Goal: Transaction & Acquisition: Purchase product/service

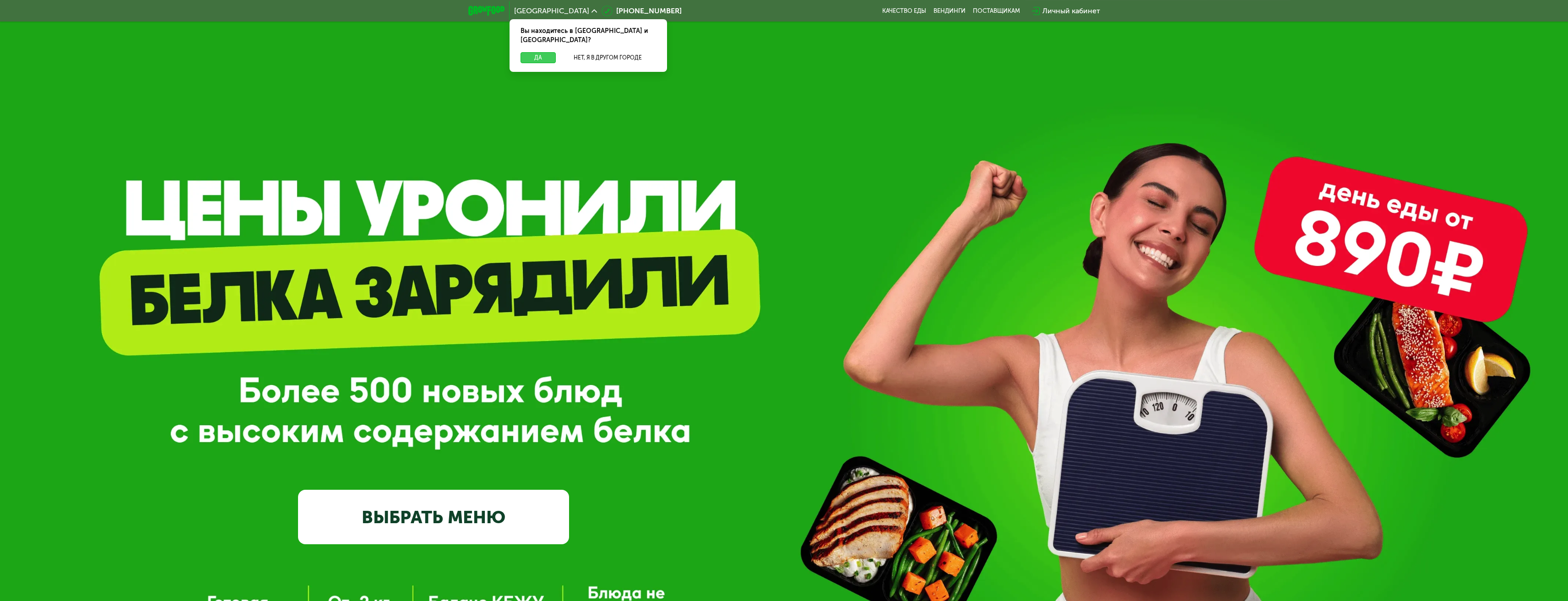
click at [545, 52] on button "Да" at bounding box center [538, 57] width 35 height 11
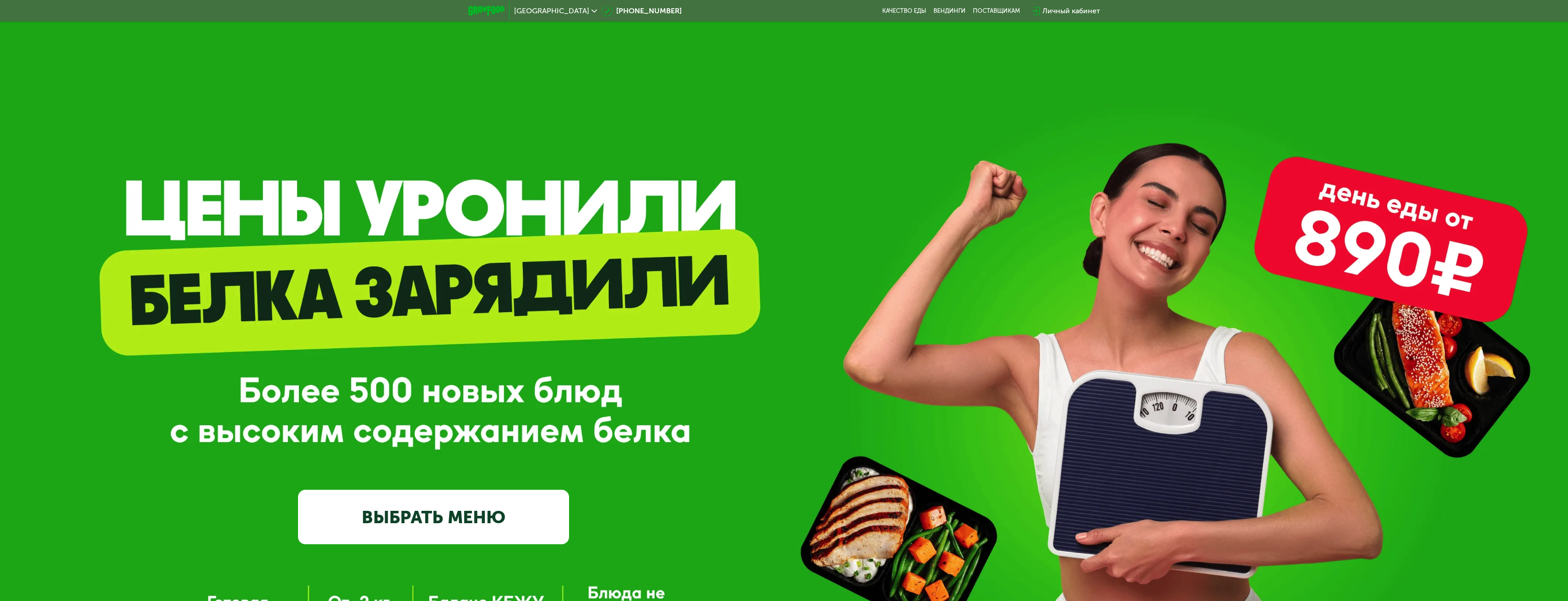
click at [537, 10] on span "[GEOGRAPHIC_DATA]" at bounding box center [551, 11] width 75 height 7
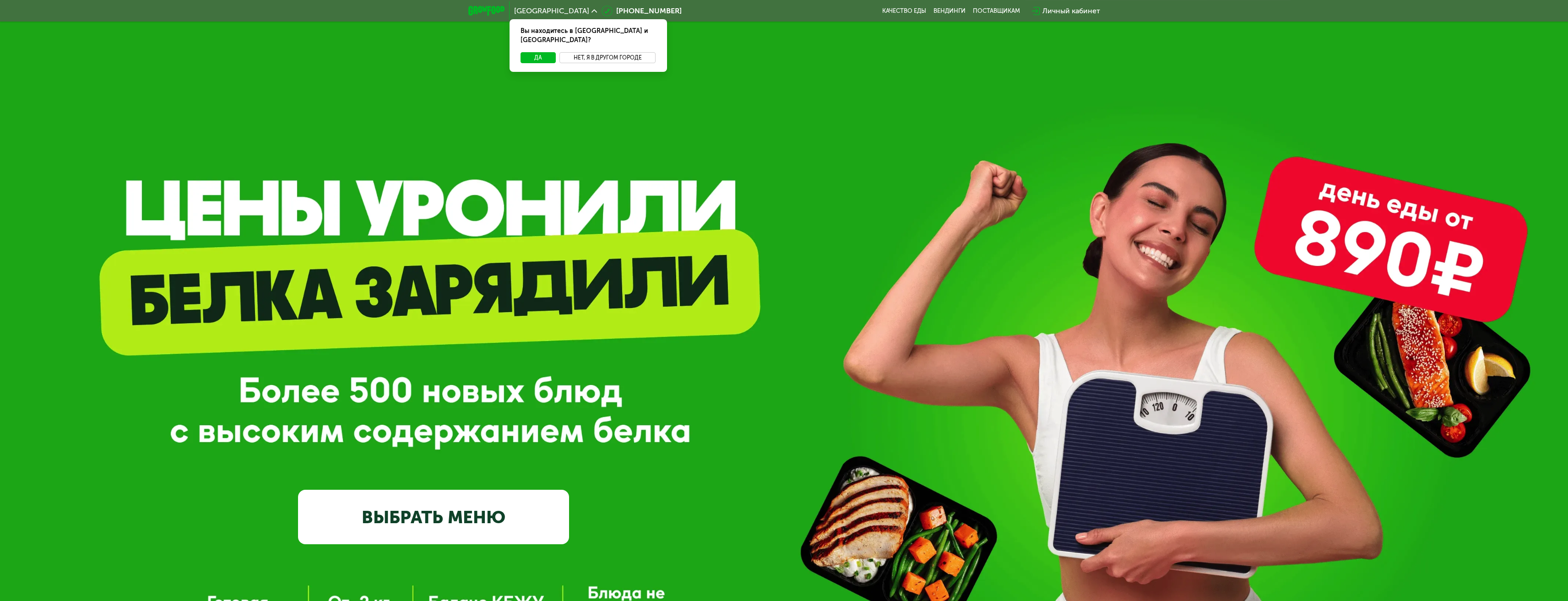
click at [600, 52] on button "Нет, я в другом городе" at bounding box center [608, 57] width 97 height 11
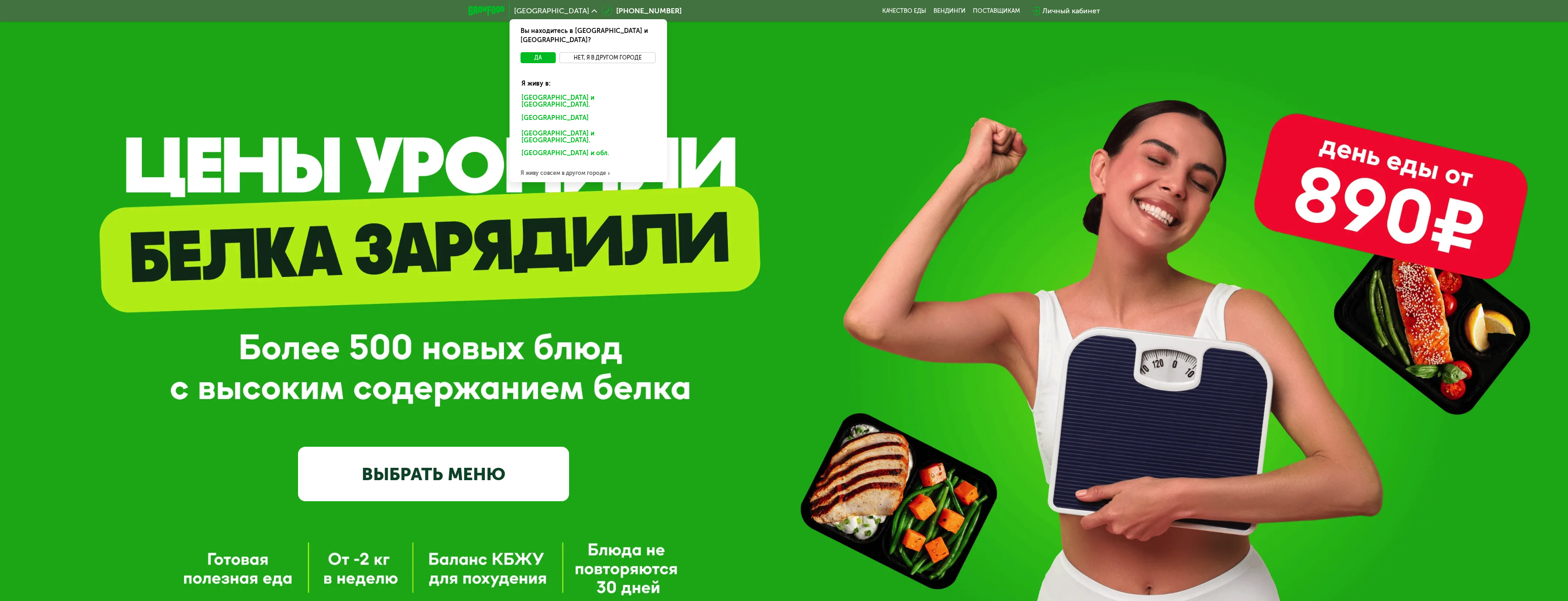
scroll to position [46, 0]
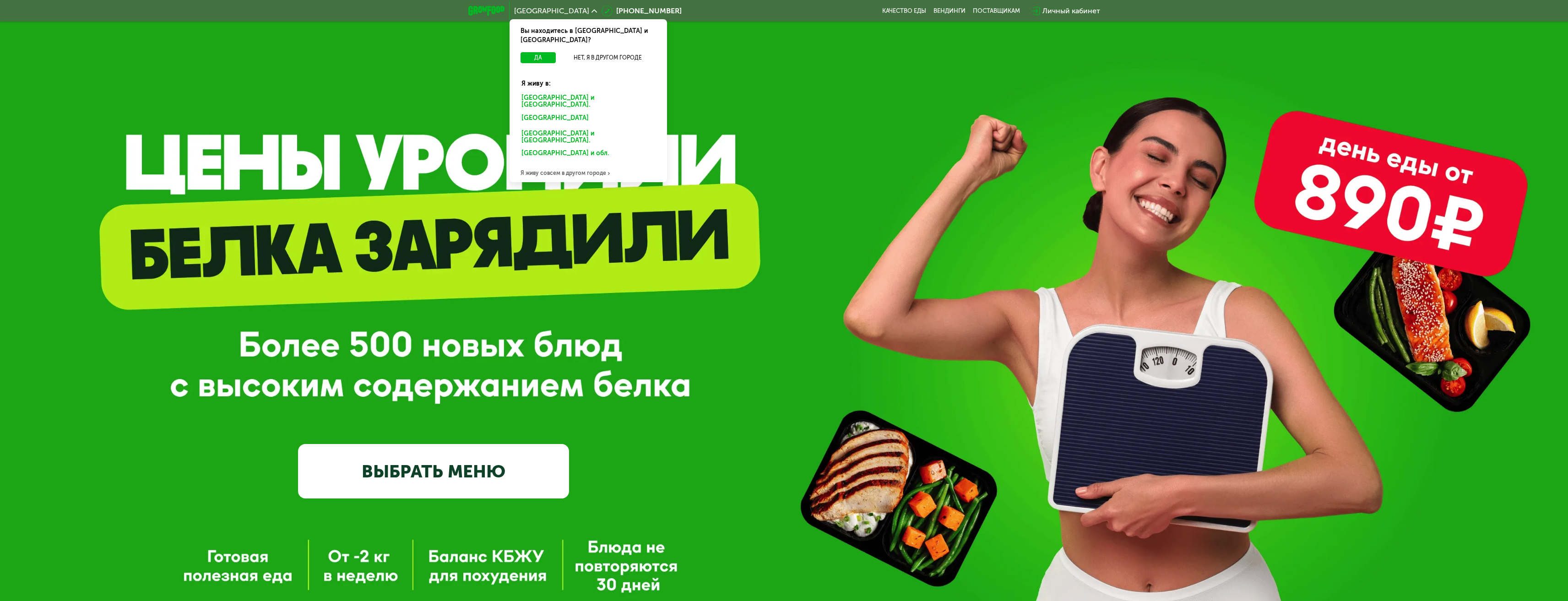
click at [574, 164] on div "Я живу совсем в другом городе" at bounding box center [588, 173] width 158 height 18
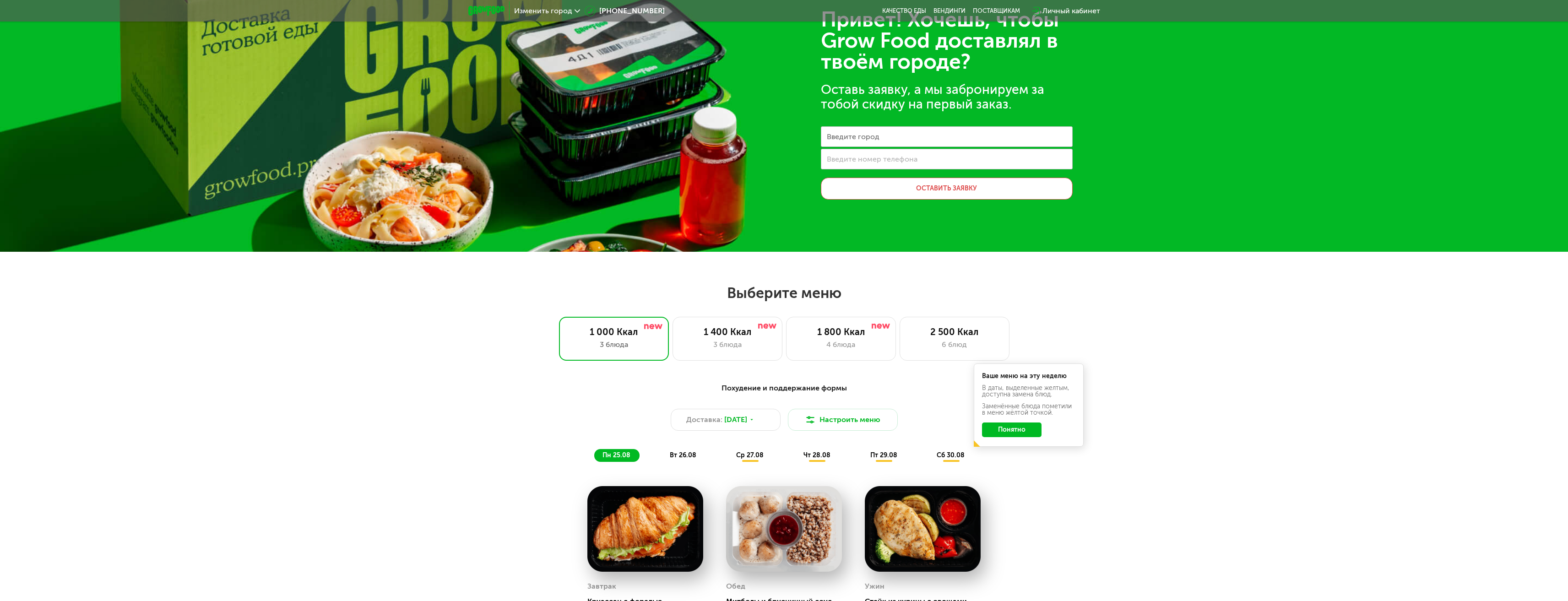
click at [889, 159] on label "Введите номер телефона" at bounding box center [872, 159] width 90 height 5
click at [889, 159] on input "Введите номер телефона" at bounding box center [947, 159] width 252 height 21
click at [884, 133] on input "Введите город" at bounding box center [947, 137] width 252 height 21
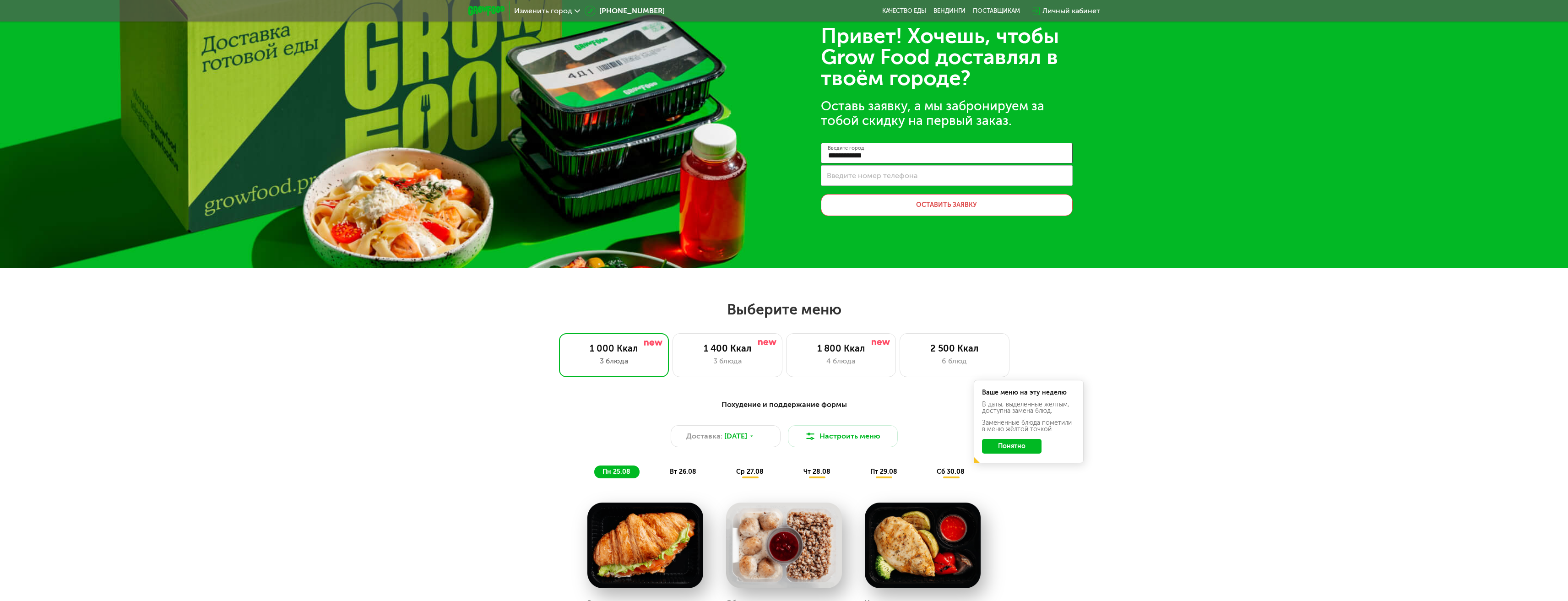
scroll to position [0, 0]
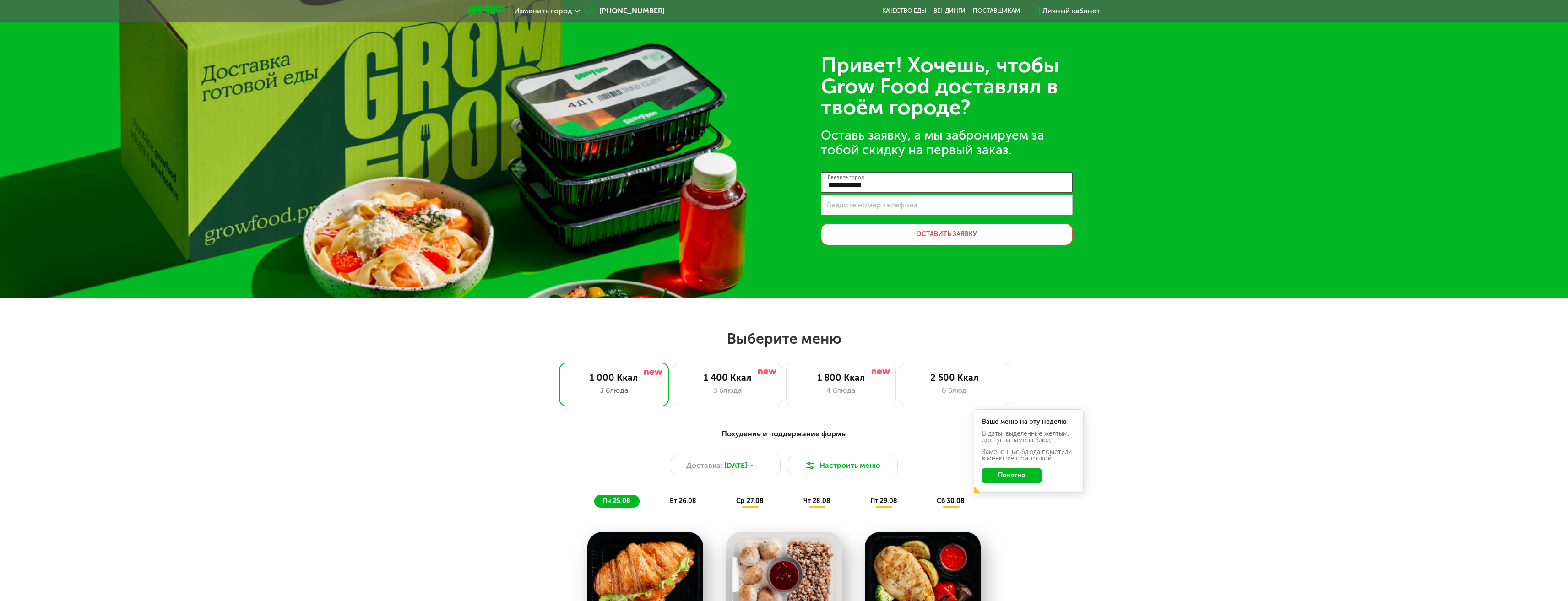
type input "**********"
click at [1079, 146] on div "**********" at bounding box center [784, 149] width 1568 height 298
drag, startPoint x: 1096, startPoint y: 257, endPoint x: 1110, endPoint y: 116, distance: 141.7
click at [539, 12] on span "Изменить город" at bounding box center [543, 11] width 58 height 7
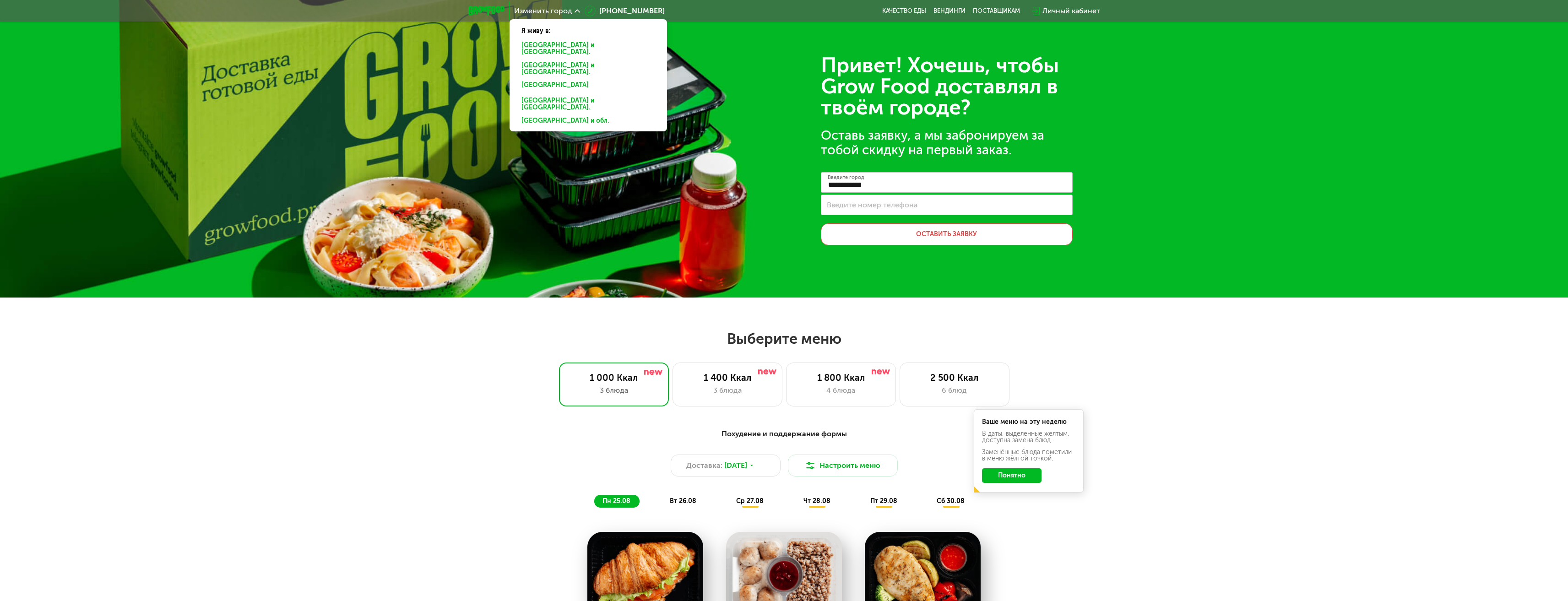
click at [553, 79] on div "[GEOGRAPHIC_DATA] и [GEOGRAPHIC_DATA]." at bounding box center [588, 87] width 147 height 15
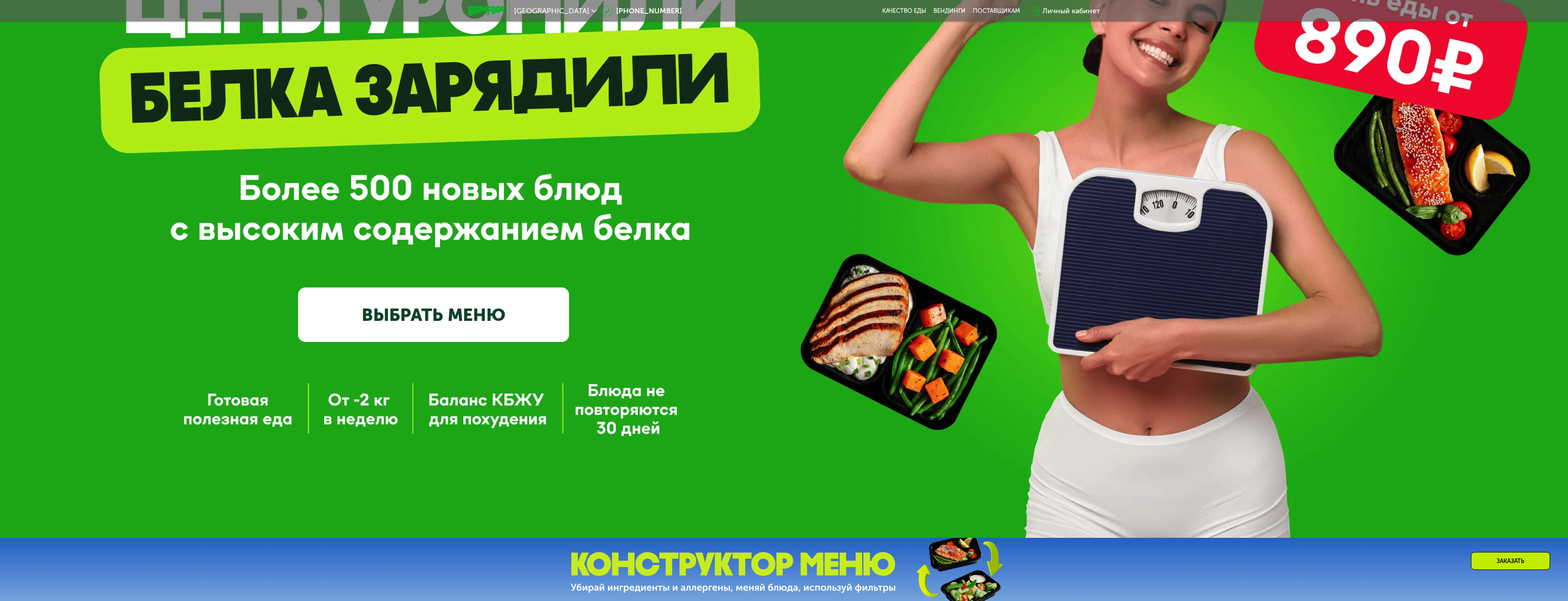
scroll to position [229, 0]
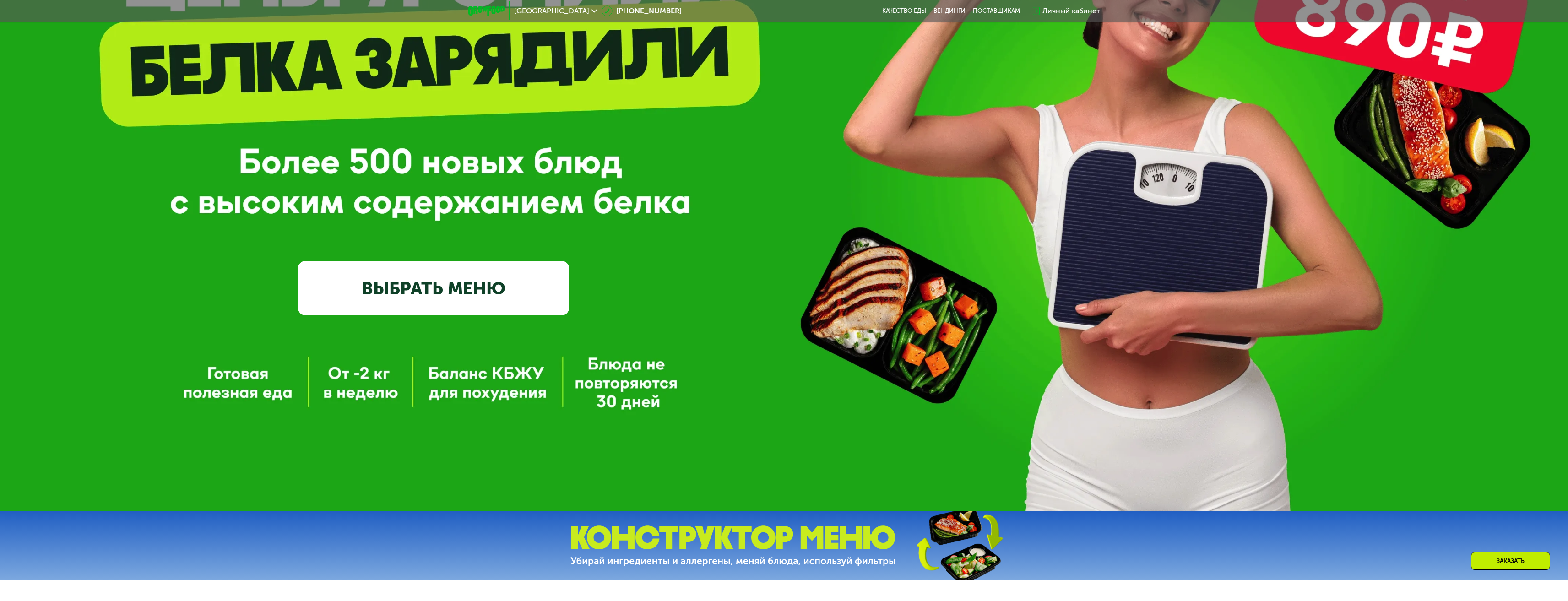
click at [465, 276] on link "ВЫБРАТЬ МЕНЮ" at bounding box center [433, 288] width 271 height 54
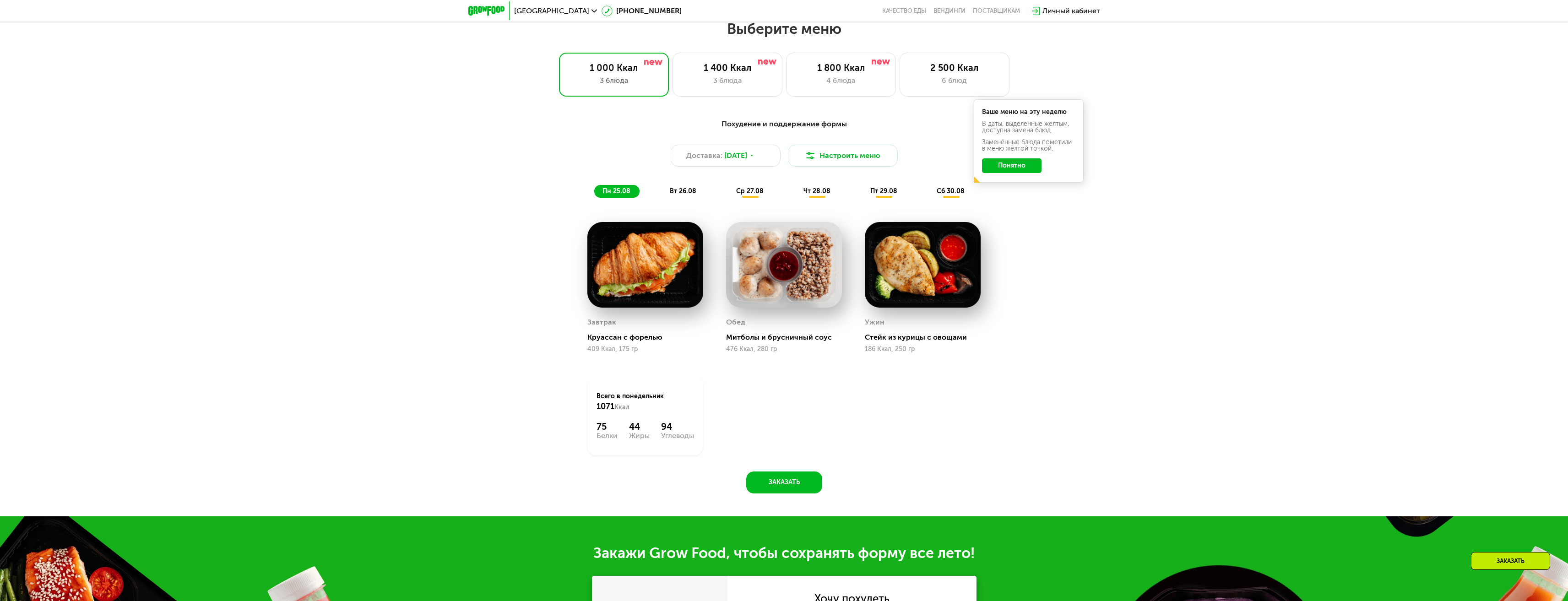
scroll to position [823, 0]
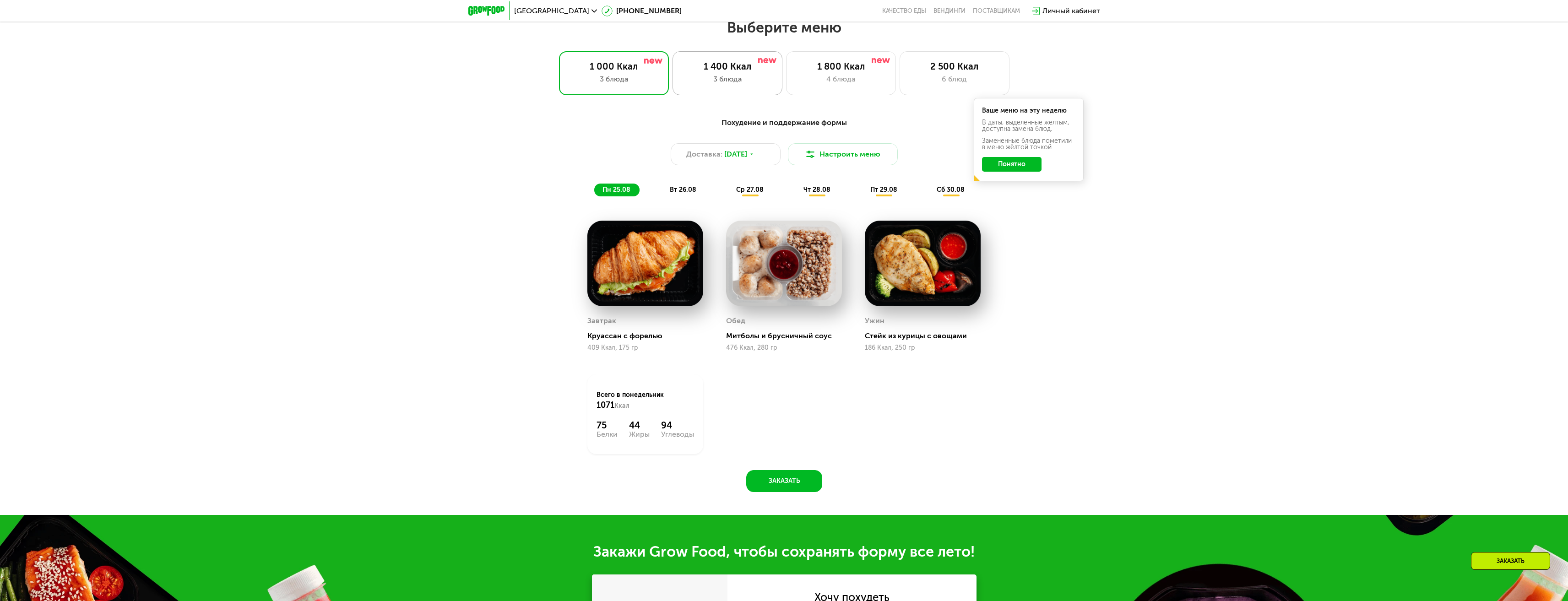
click at [759, 72] on div "1 400 Ккал" at bounding box center [727, 67] width 90 height 11
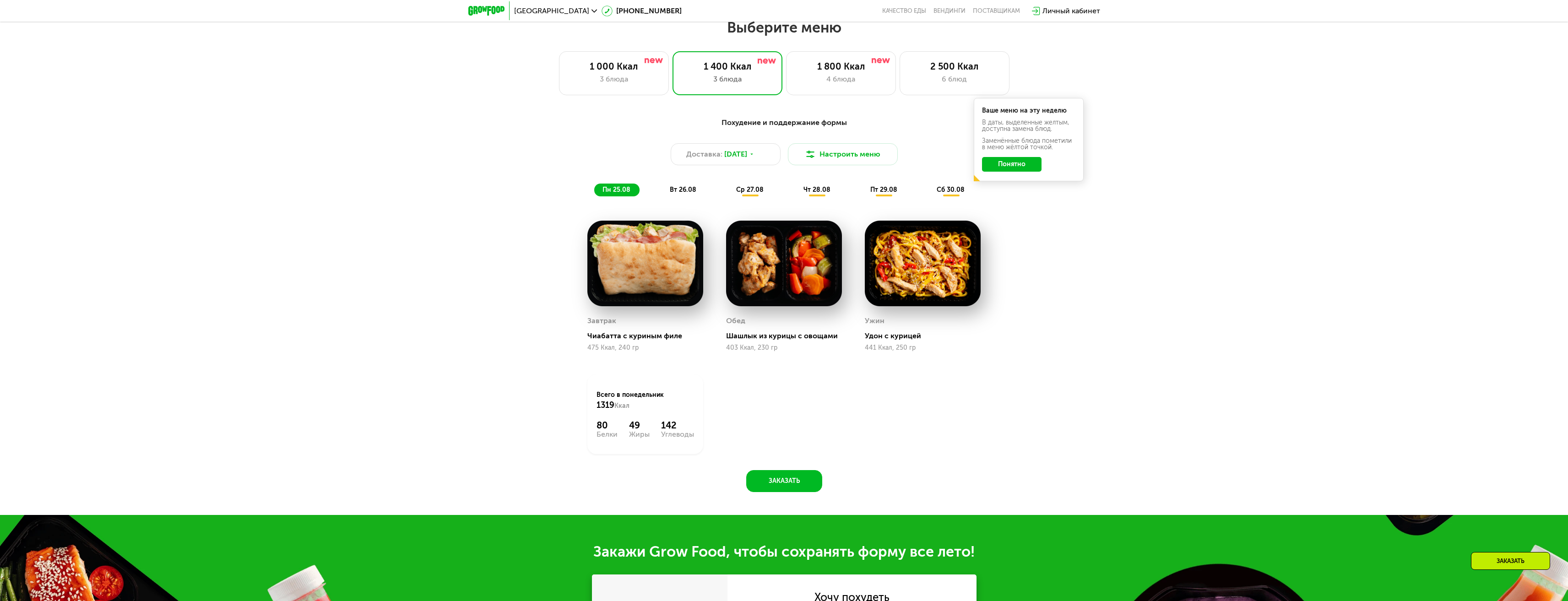
click at [1031, 172] on button "Понятно" at bounding box center [1011, 164] width 59 height 15
click at [840, 160] on button "Настроить меню" at bounding box center [843, 154] width 110 height 22
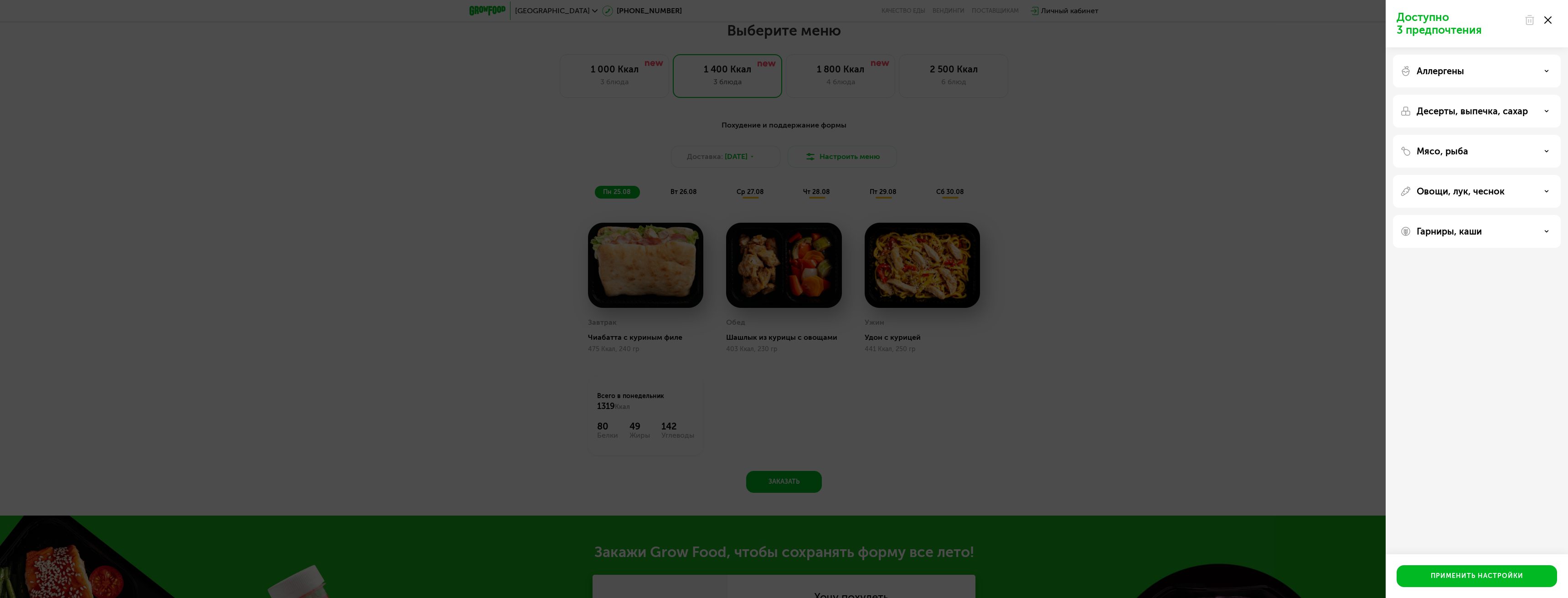
click at [1076, 150] on div "Доступно 3 предпочтения Аллергены Десерты, выпечка, сахар Мясо, рыба Овощи, лук…" at bounding box center [784, 299] width 1568 height 598
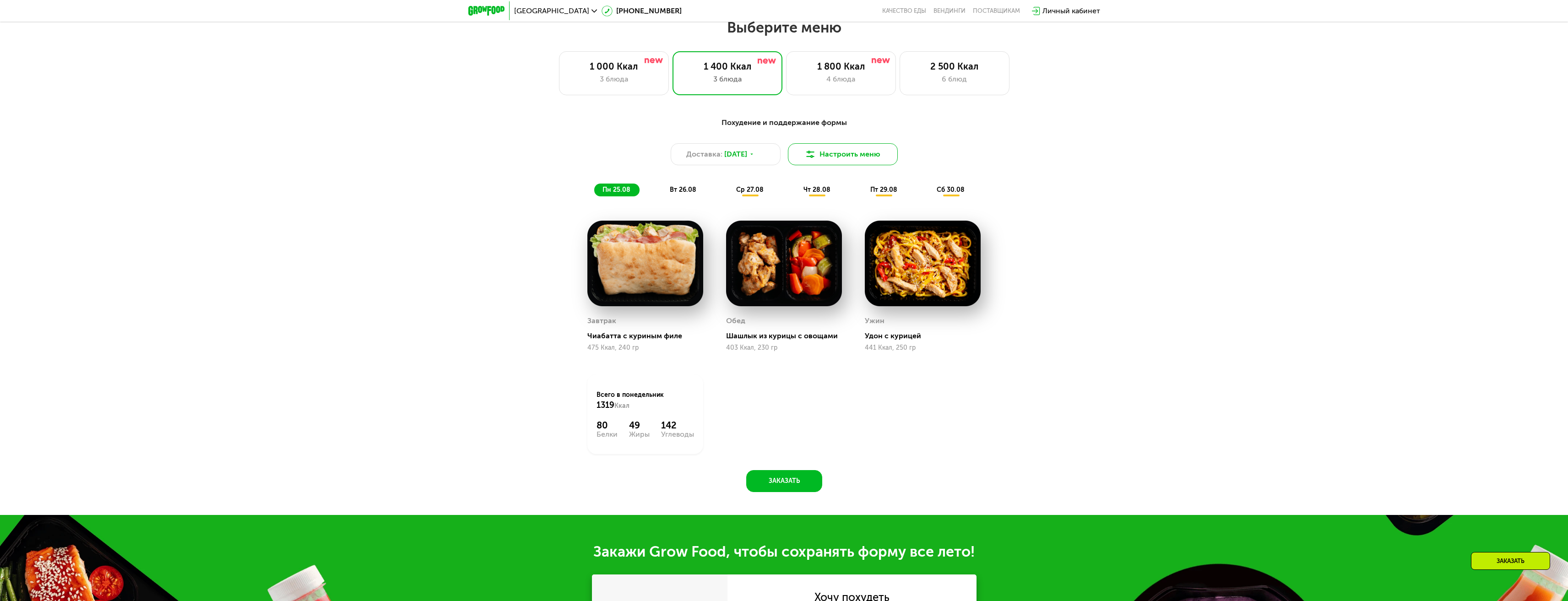
click at [859, 164] on button "Настроить меню" at bounding box center [843, 154] width 110 height 22
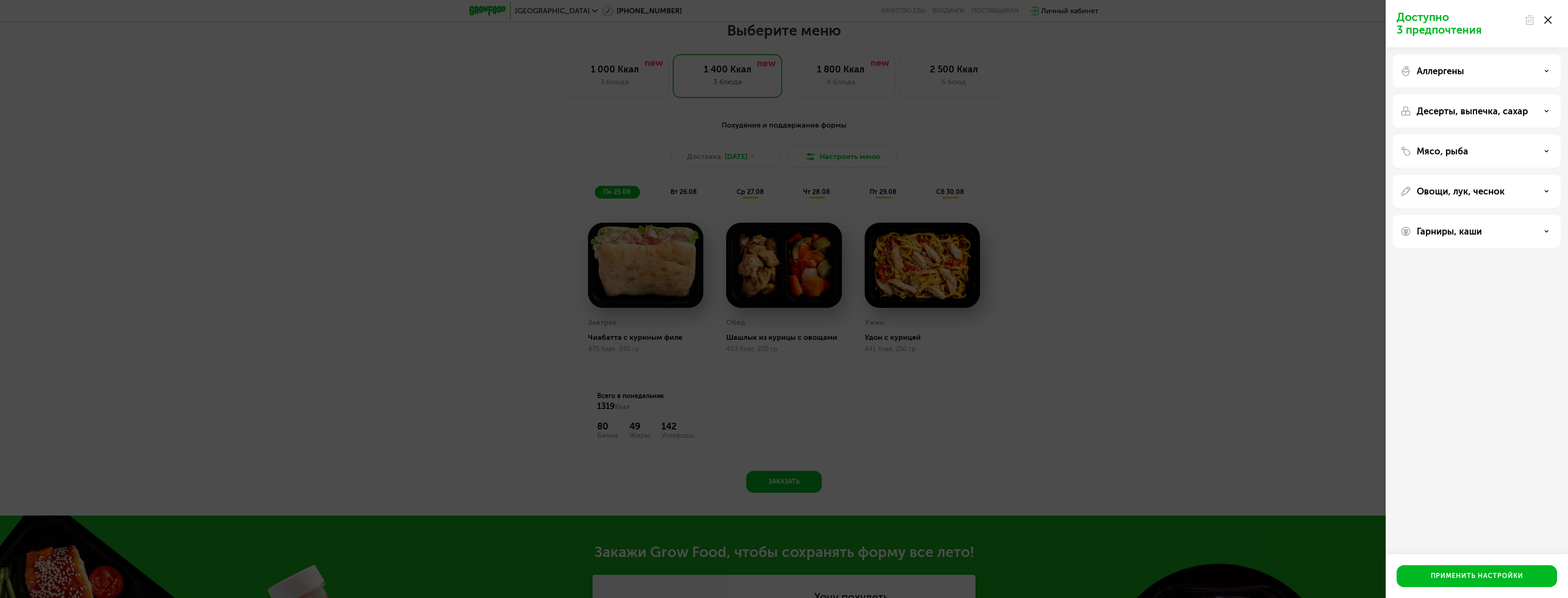
click at [1452, 190] on p "Овощи, лук, чеснок" at bounding box center [1460, 192] width 88 height 11
click at [1477, 71] on div "Аллергены" at bounding box center [1477, 71] width 153 height 11
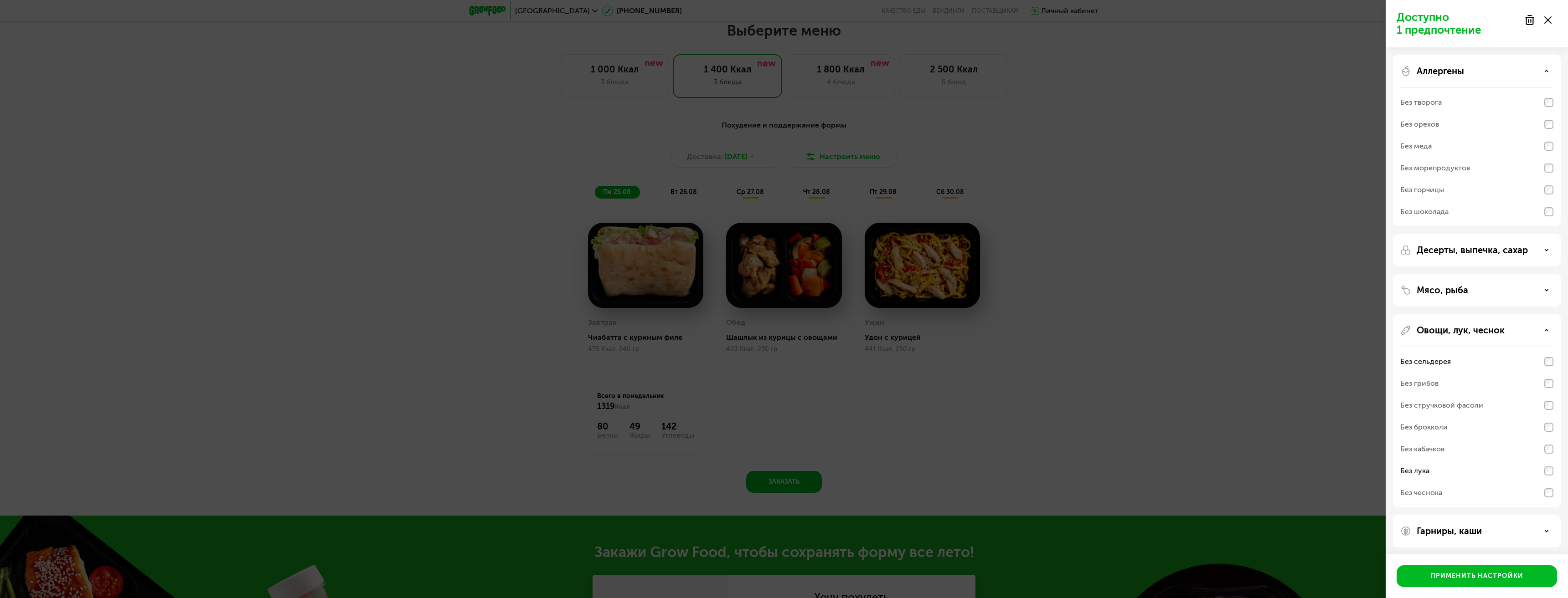
click at [1477, 71] on div "Аллергены" at bounding box center [1477, 71] width 153 height 11
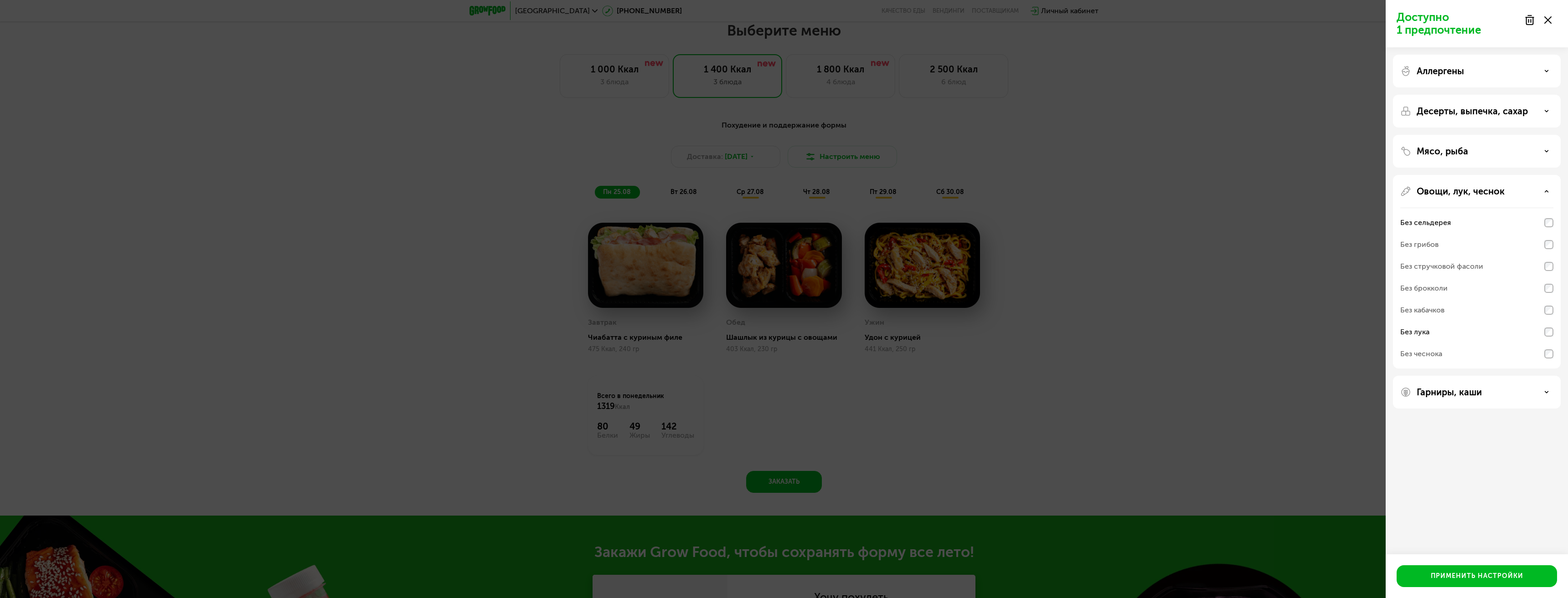
click at [1473, 113] on p "Десерты, выпечка, сахар" at bounding box center [1472, 111] width 111 height 11
click at [1474, 108] on p "Десерты, выпечка, сахар" at bounding box center [1472, 111] width 111 height 11
click at [1443, 175] on div "Мясо, рыба" at bounding box center [1477, 272] width 168 height 193
click at [1449, 152] on p "Мясо, рыба" at bounding box center [1442, 151] width 52 height 11
click at [1451, 151] on p "Мясо, рыба" at bounding box center [1442, 151] width 52 height 11
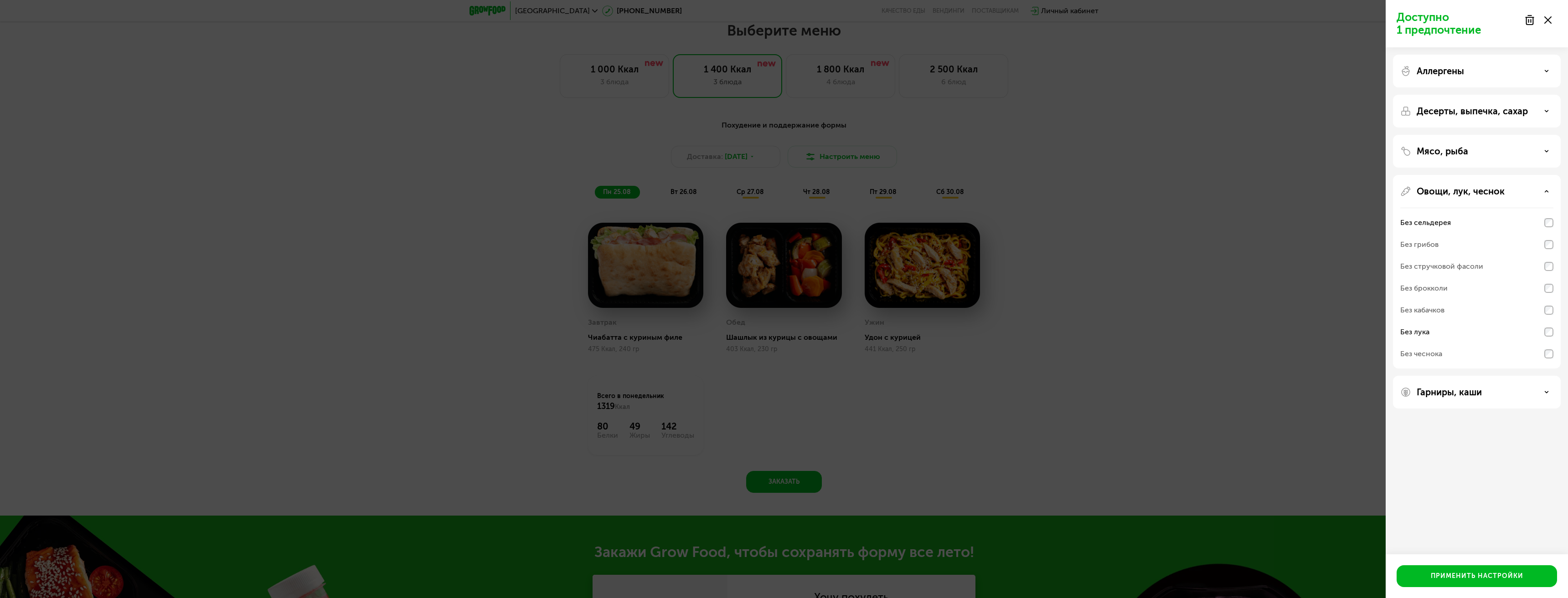
click at [1460, 393] on p "Гарниры, каши" at bounding box center [1449, 392] width 65 height 11
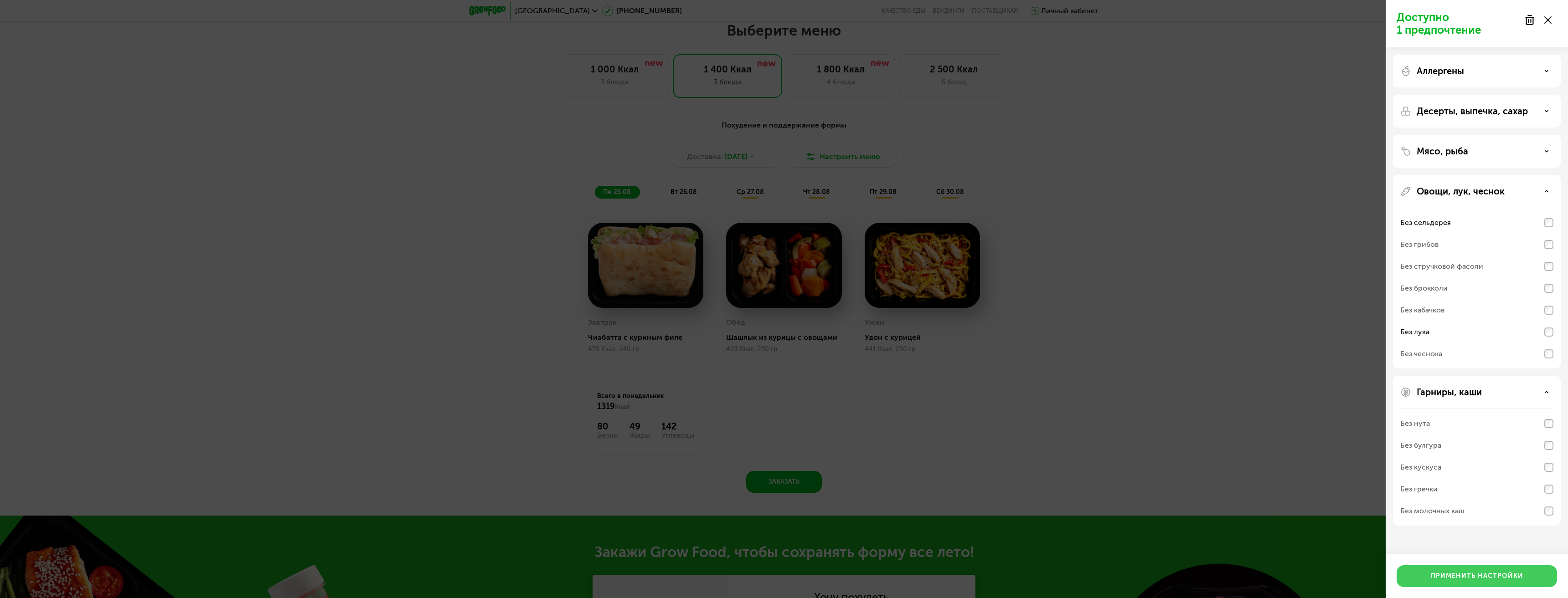
click at [1488, 573] on div "Применить настройки" at bounding box center [1477, 576] width 93 height 9
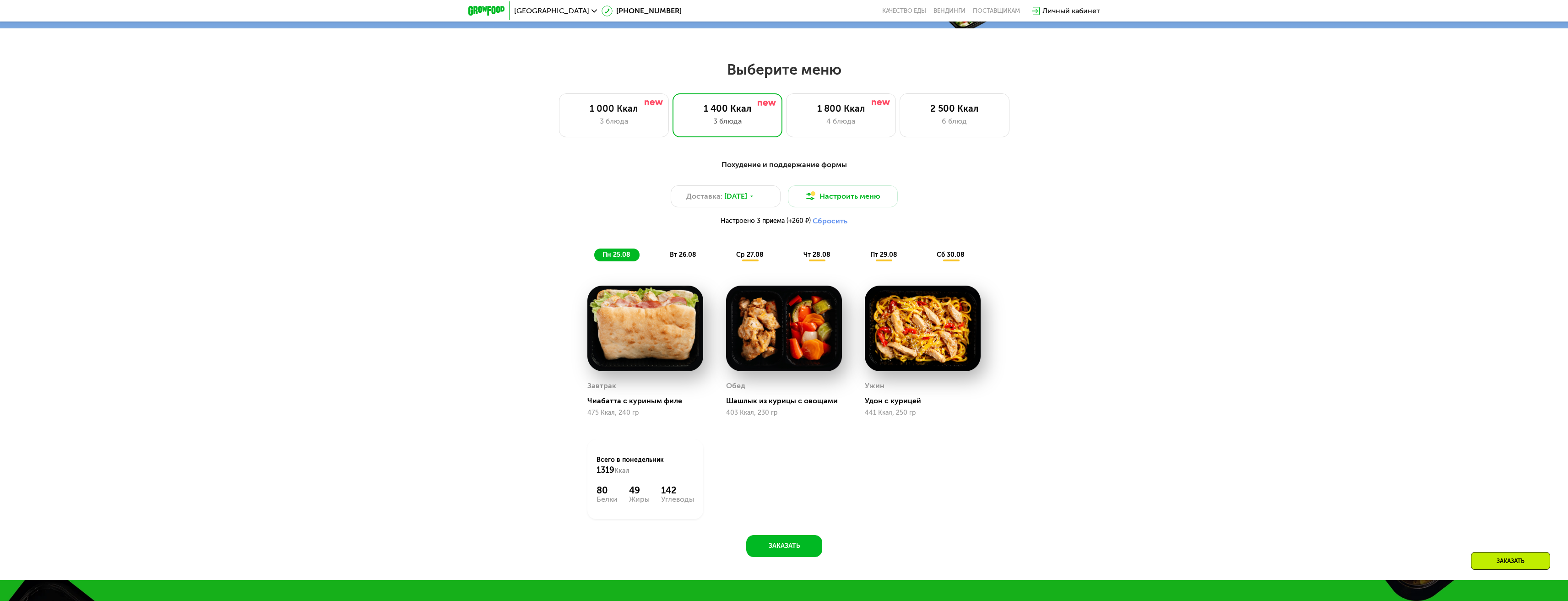
scroll to position [777, 0]
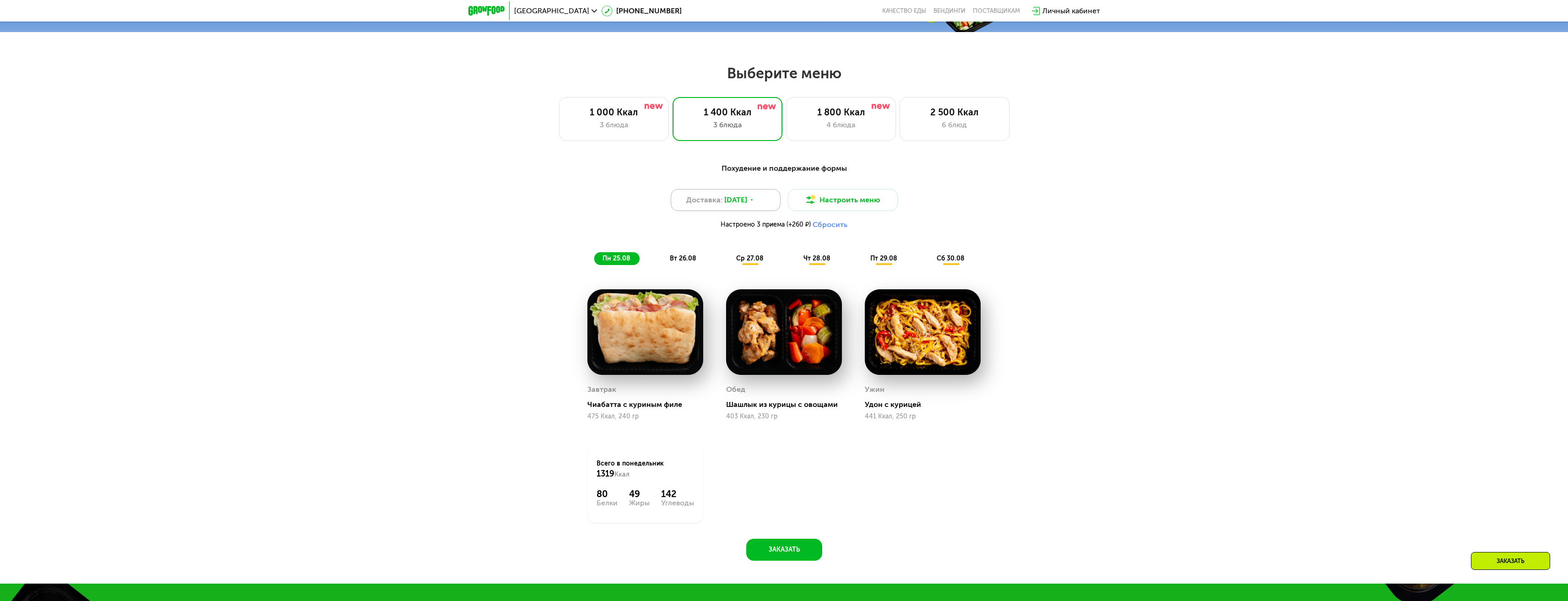
click at [764, 198] on div "Доставка: [DATE]" at bounding box center [726, 200] width 110 height 22
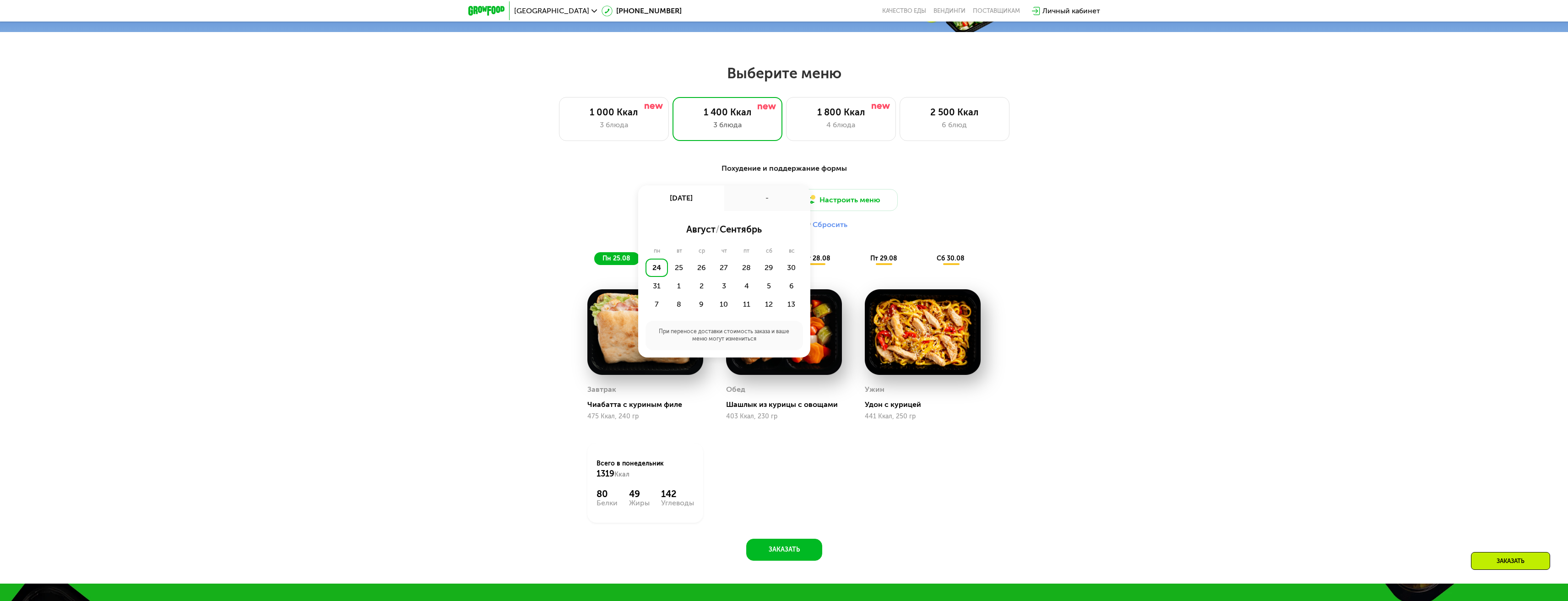
click at [764, 198] on div "-" at bounding box center [767, 198] width 86 height 26
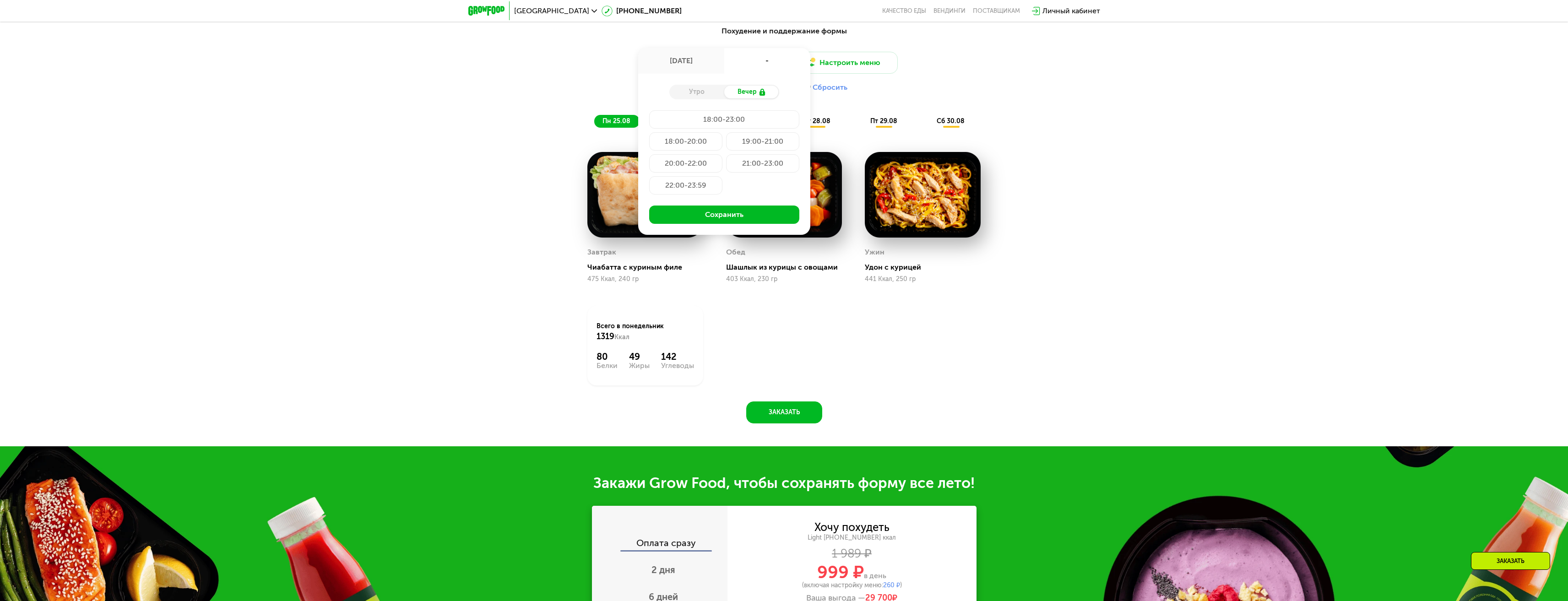
click at [1032, 205] on div "Похудение и поддержание формы Доставка: [DATE] авг, вс - Утро Вечер 18:00-23:00…" at bounding box center [784, 222] width 564 height 404
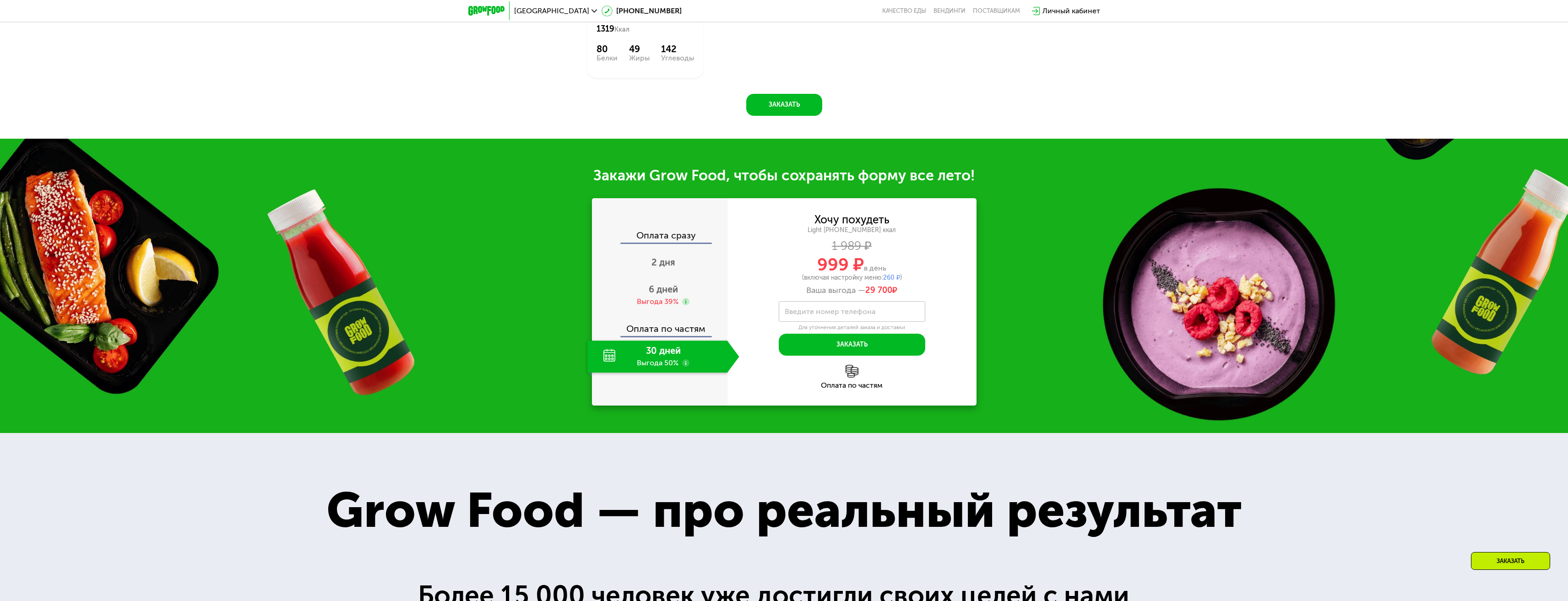
scroll to position [1189, 0]
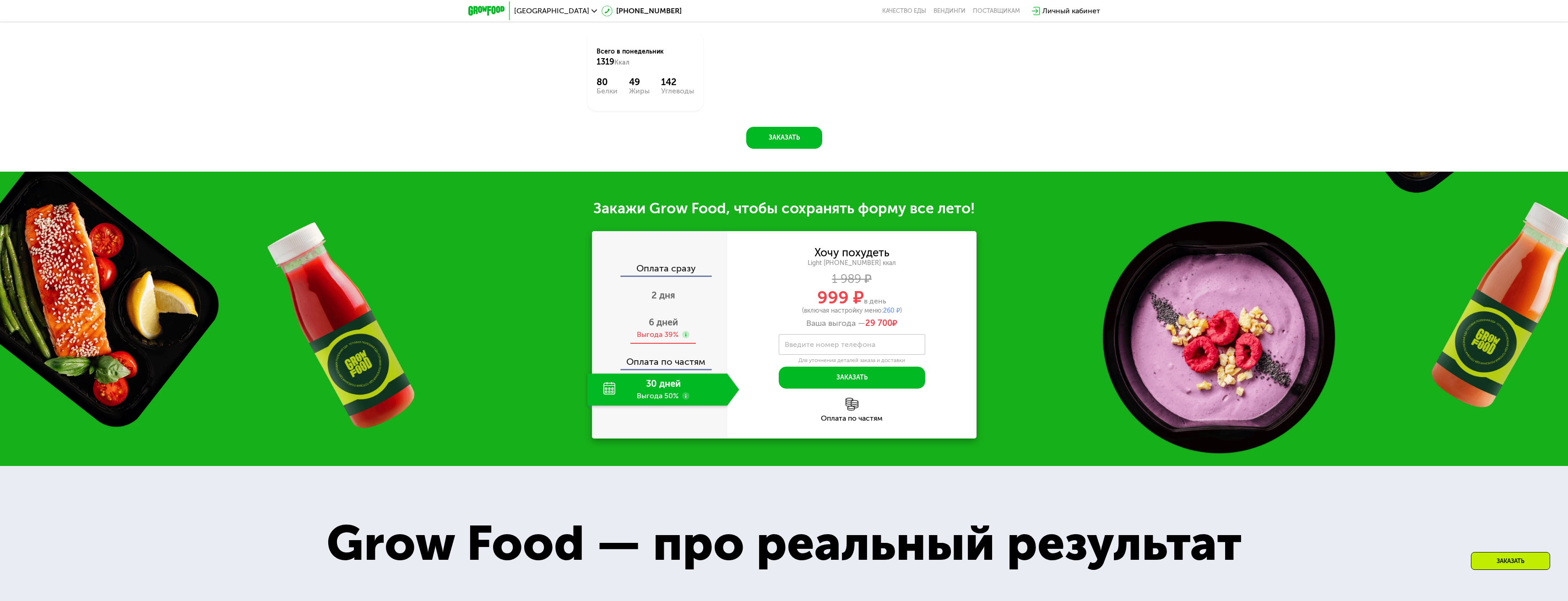
click at [663, 328] on span "6 дней" at bounding box center [663, 322] width 29 height 11
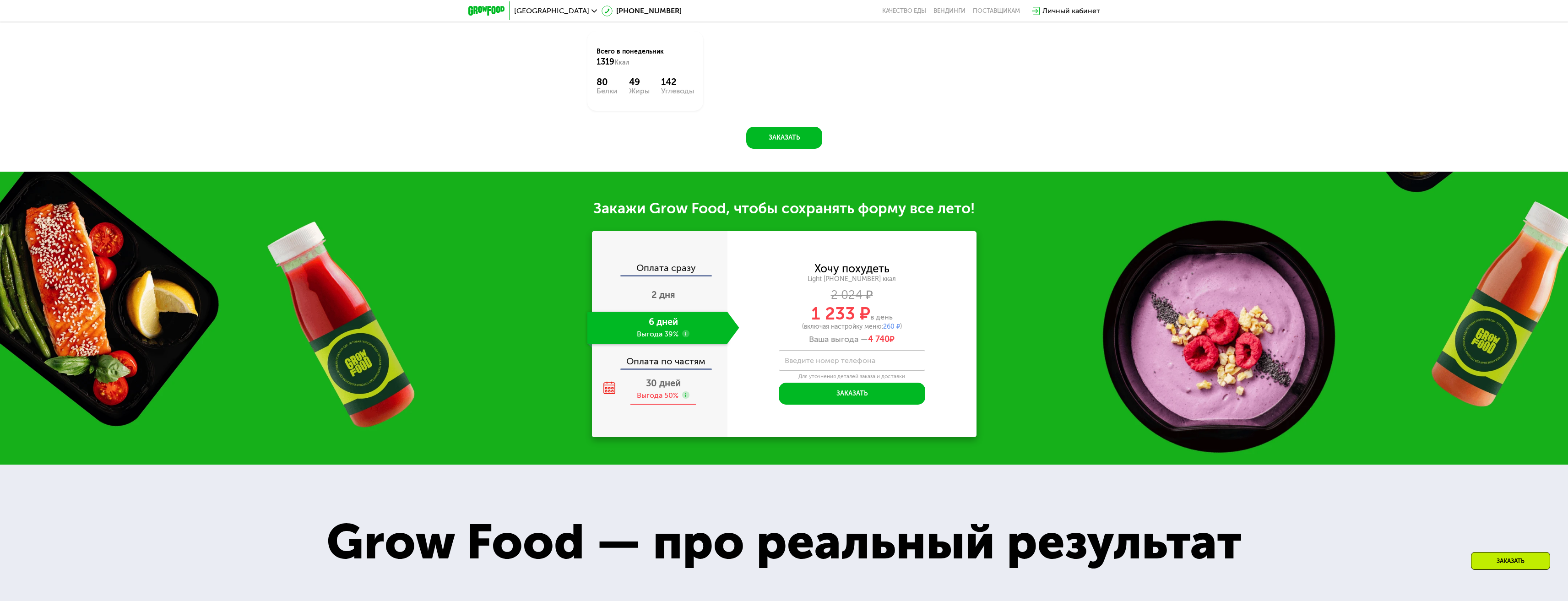
click at [665, 394] on div "Выгода 50%" at bounding box center [658, 396] width 42 height 10
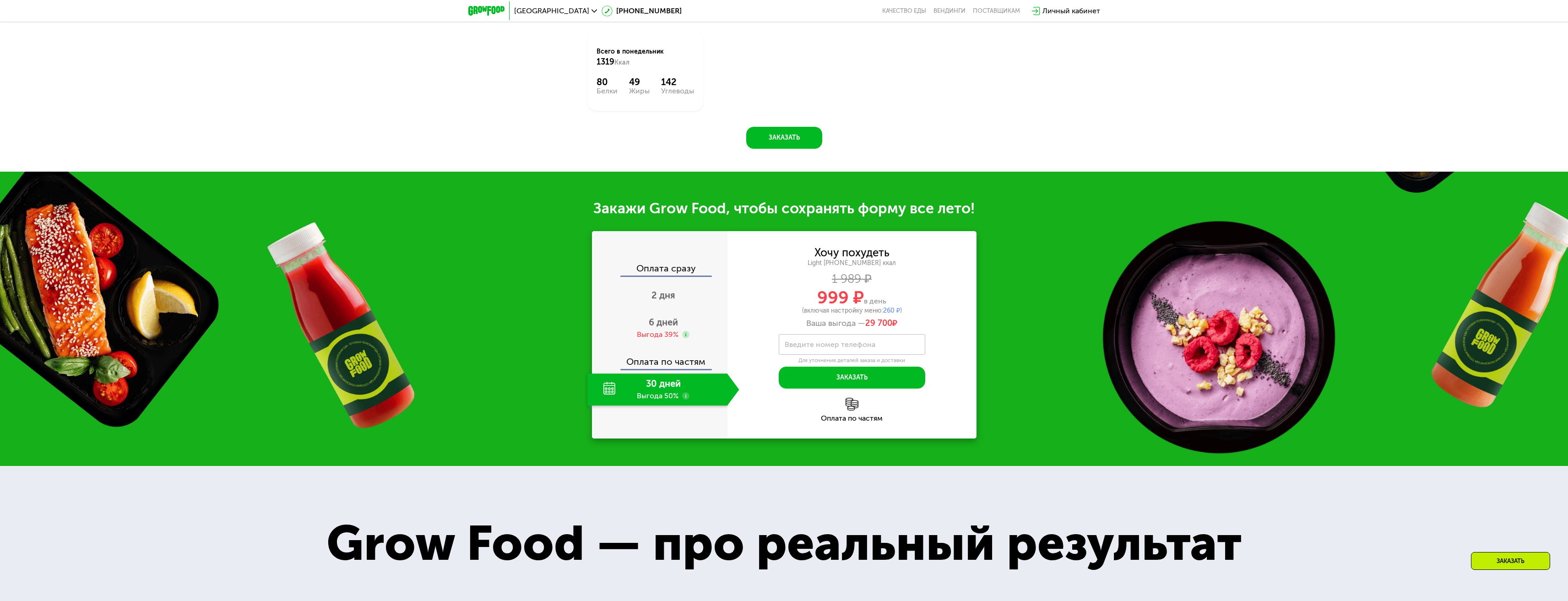
click at [670, 360] on div "Оплата по частям" at bounding box center [660, 358] width 134 height 21
click at [671, 366] on div "Оплата по частям" at bounding box center [660, 358] width 134 height 21
click at [667, 328] on span "6 дней" at bounding box center [663, 322] width 29 height 11
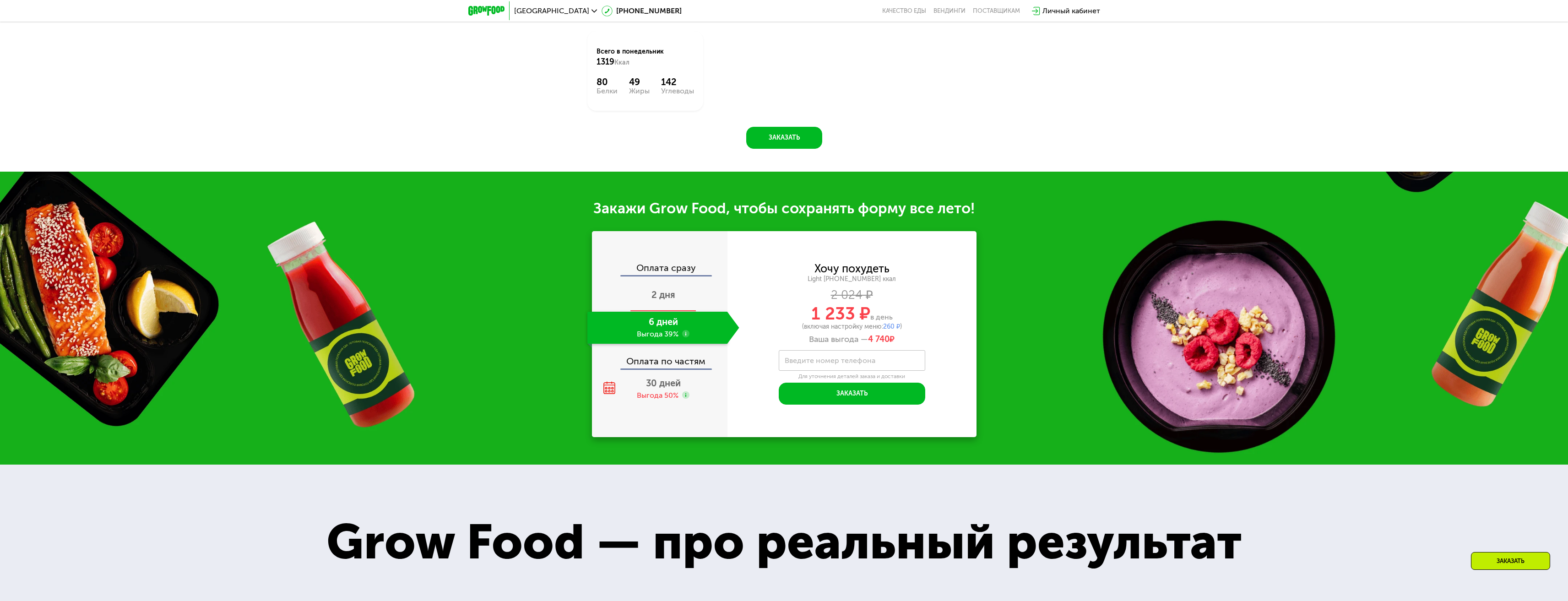
click at [665, 290] on div "2 дня" at bounding box center [663, 296] width 152 height 32
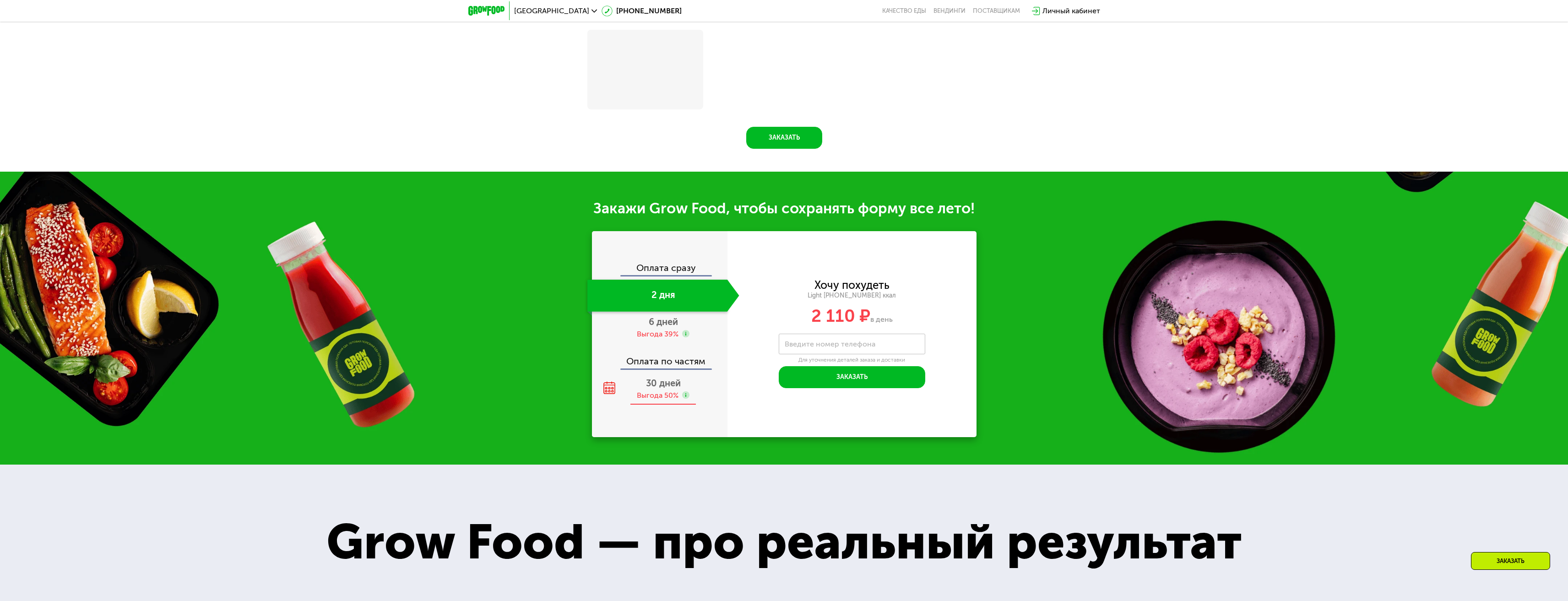
click at [655, 389] on span "30 дней" at bounding box center [663, 383] width 35 height 11
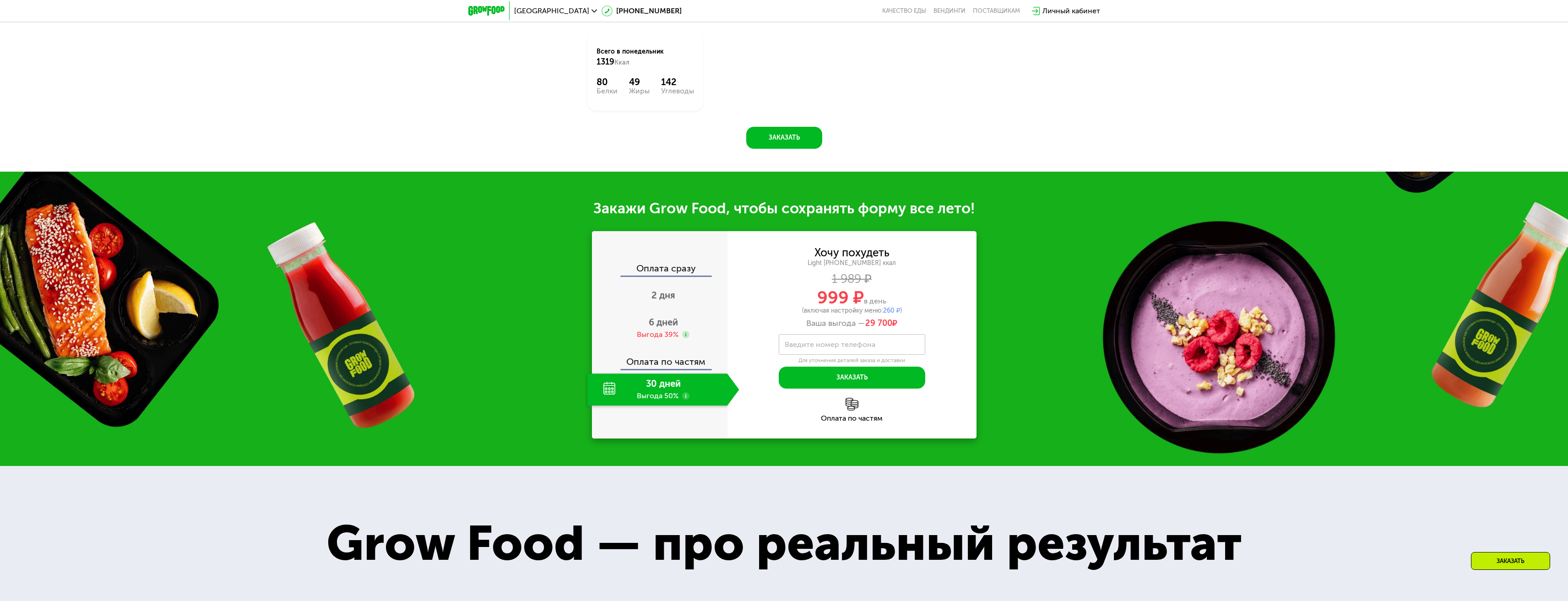
click at [685, 396] on use at bounding box center [686, 396] width 7 height 7
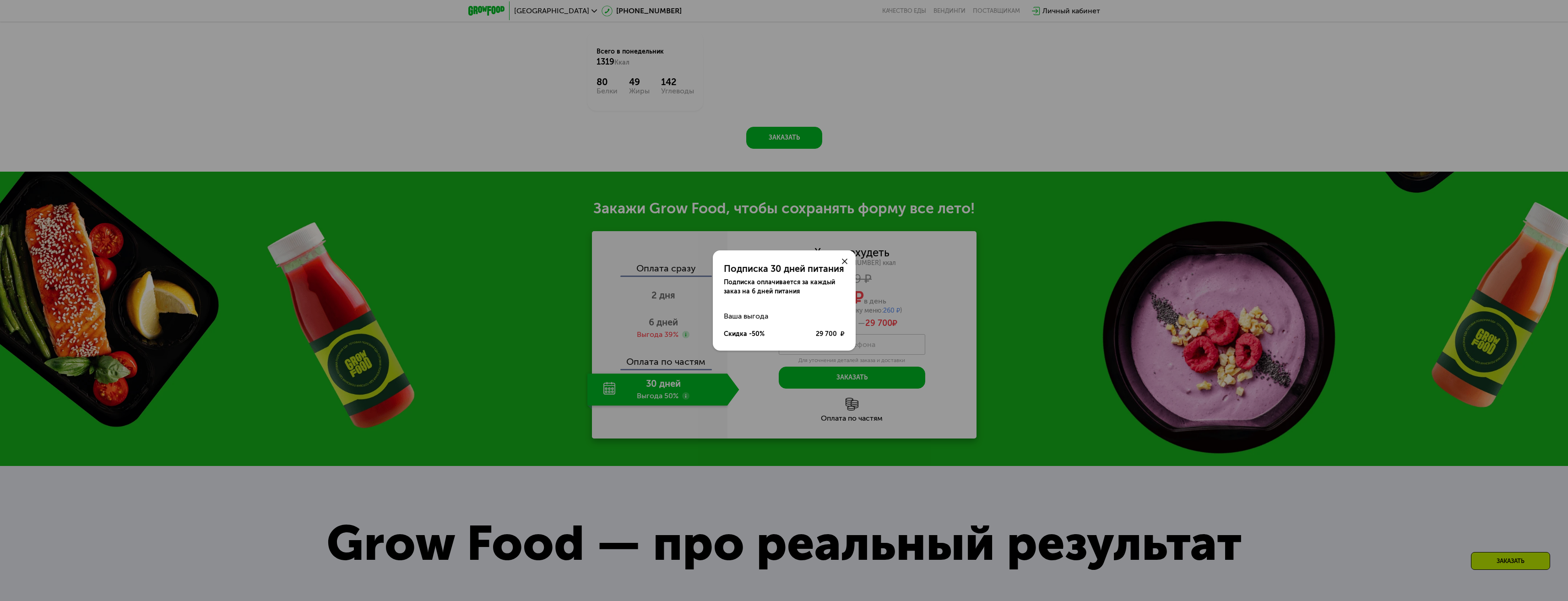
click at [844, 260] on icon at bounding box center [844, 261] width 6 height 6
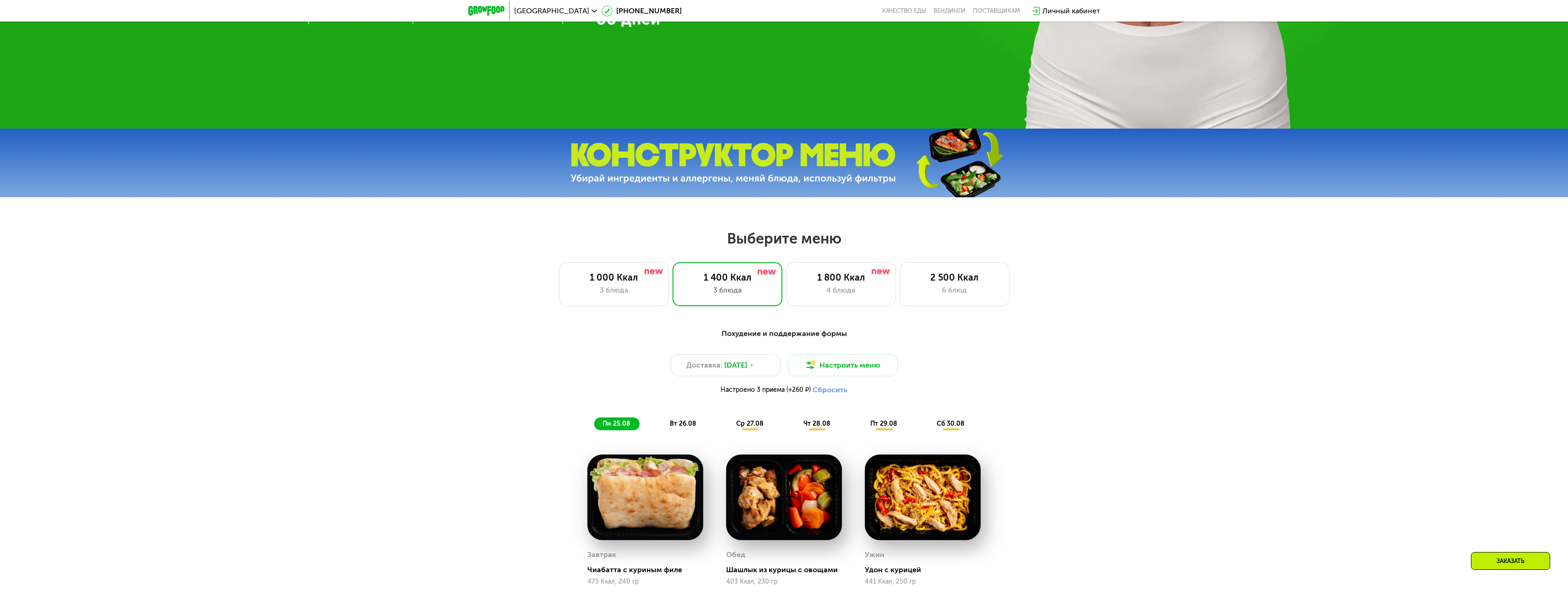
scroll to position [594, 0]
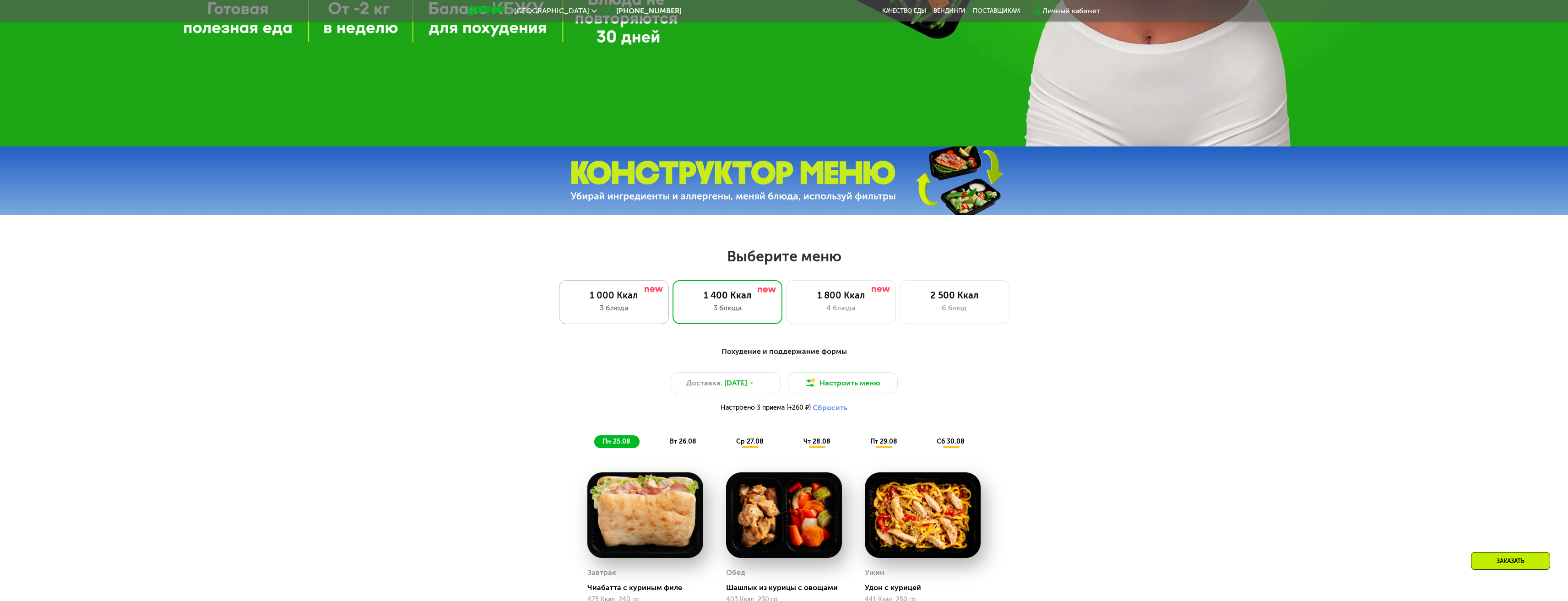
click at [672, 317] on div "1 000 Ккал 3 блюда" at bounding box center [727, 302] width 110 height 44
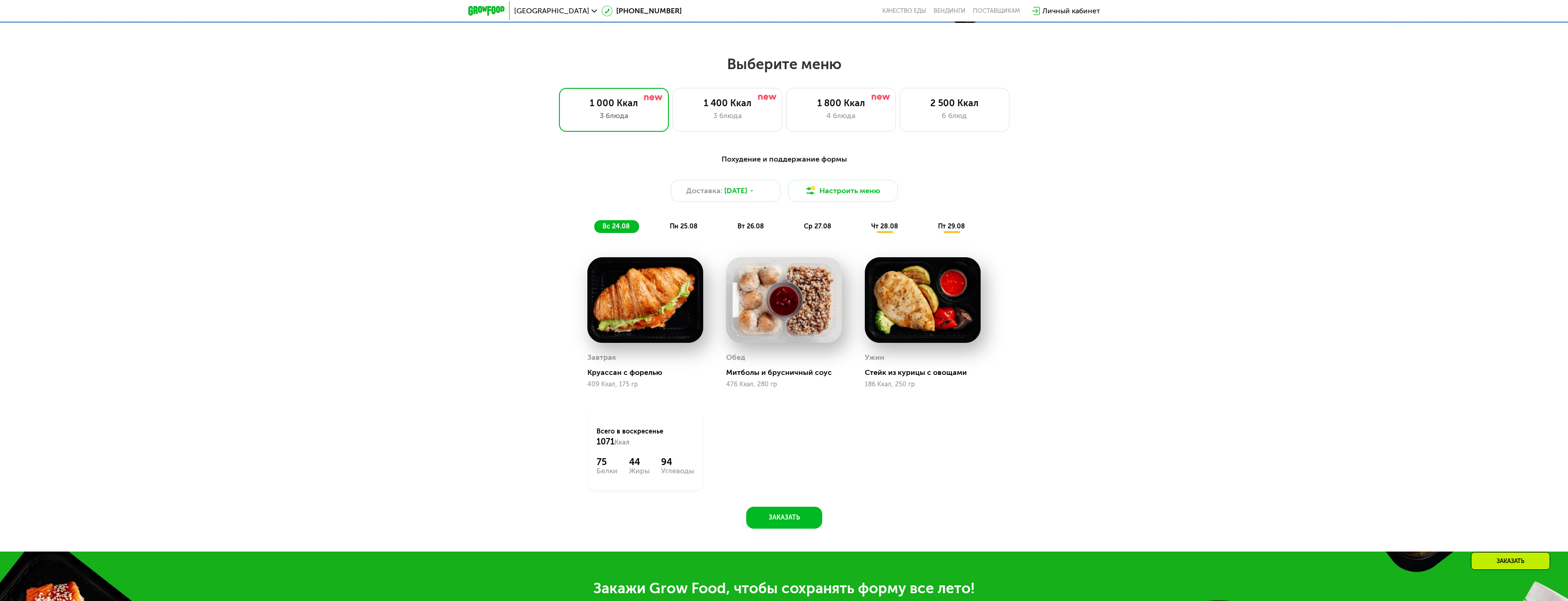
scroll to position [731, 0]
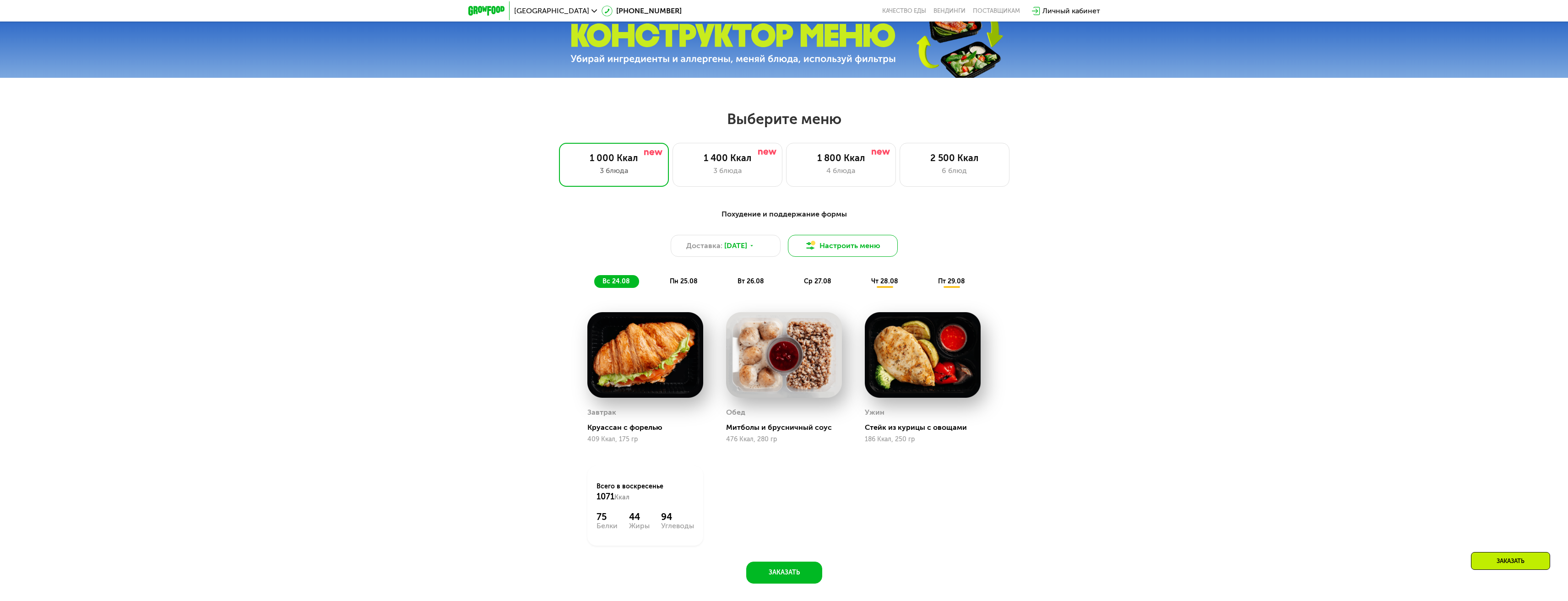
click at [825, 256] on button "Настроить меню" at bounding box center [843, 246] width 110 height 22
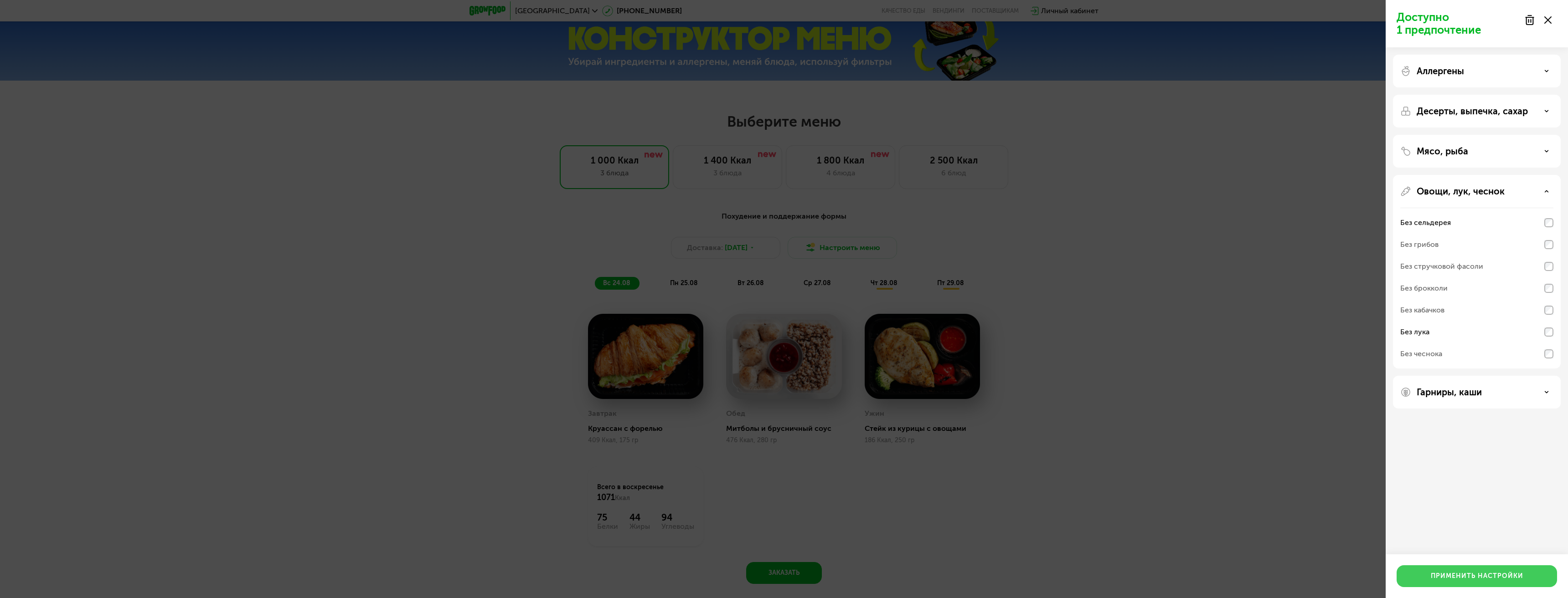
click at [1509, 568] on button "Применить настройки" at bounding box center [1477, 576] width 161 height 22
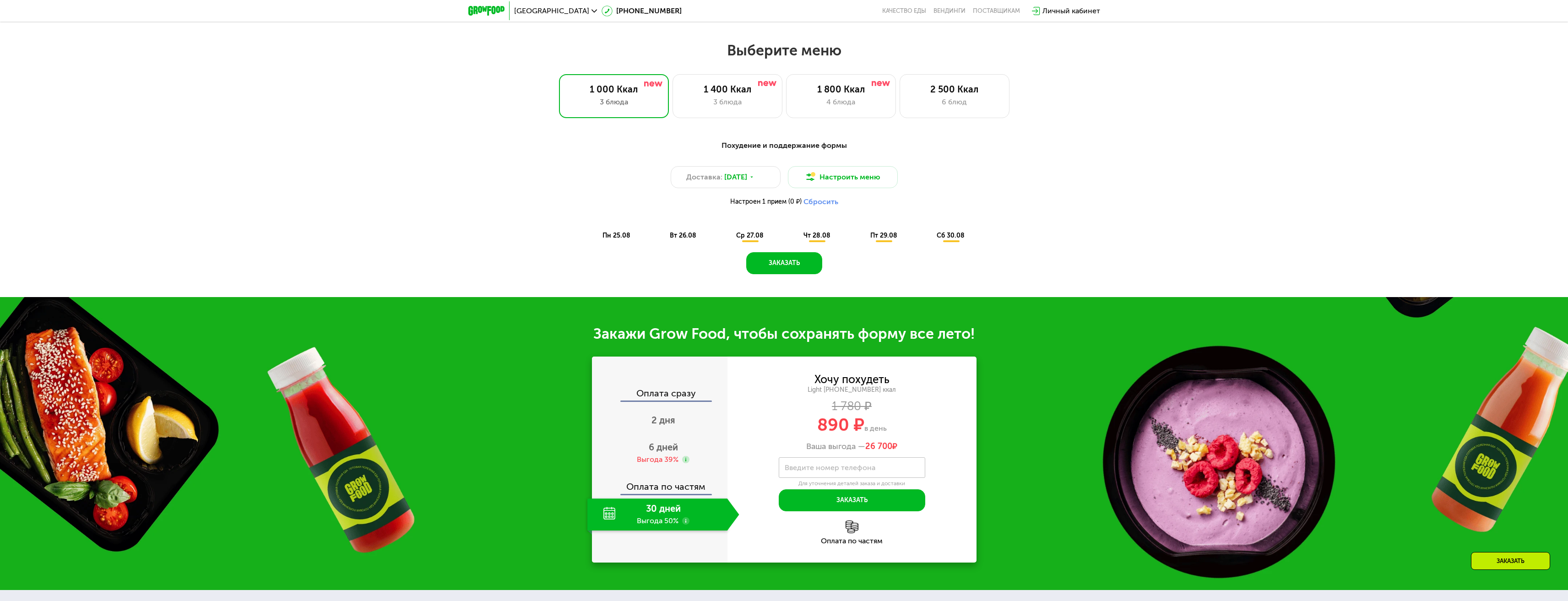
scroll to position [777, 0]
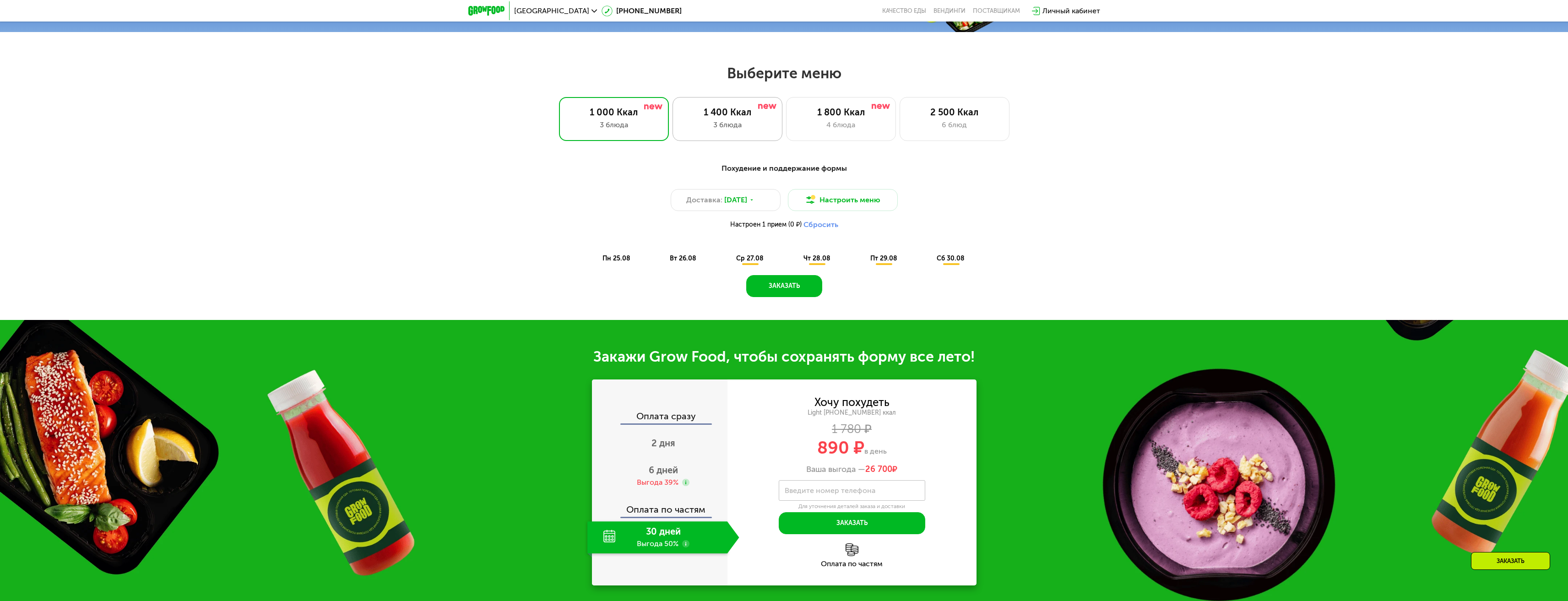
click at [740, 130] on div "3 блюда" at bounding box center [727, 125] width 90 height 11
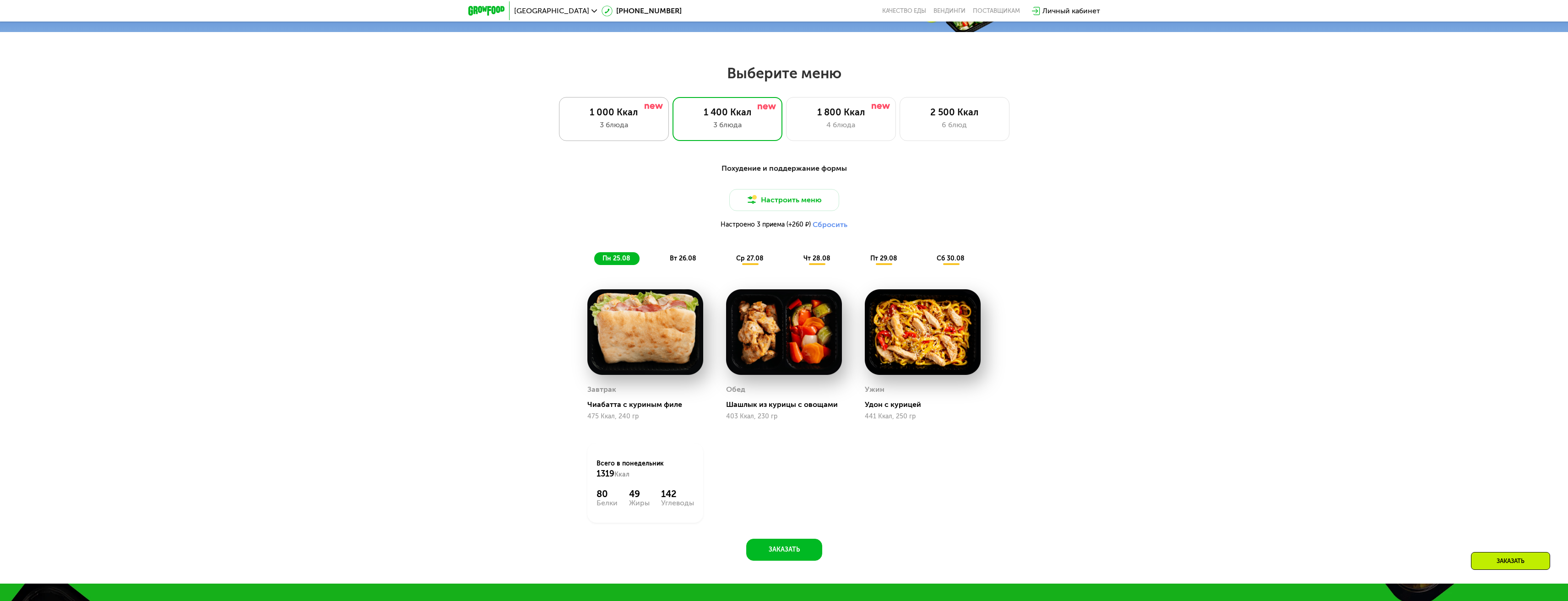
click at [619, 130] on div "3 блюда" at bounding box center [614, 125] width 90 height 11
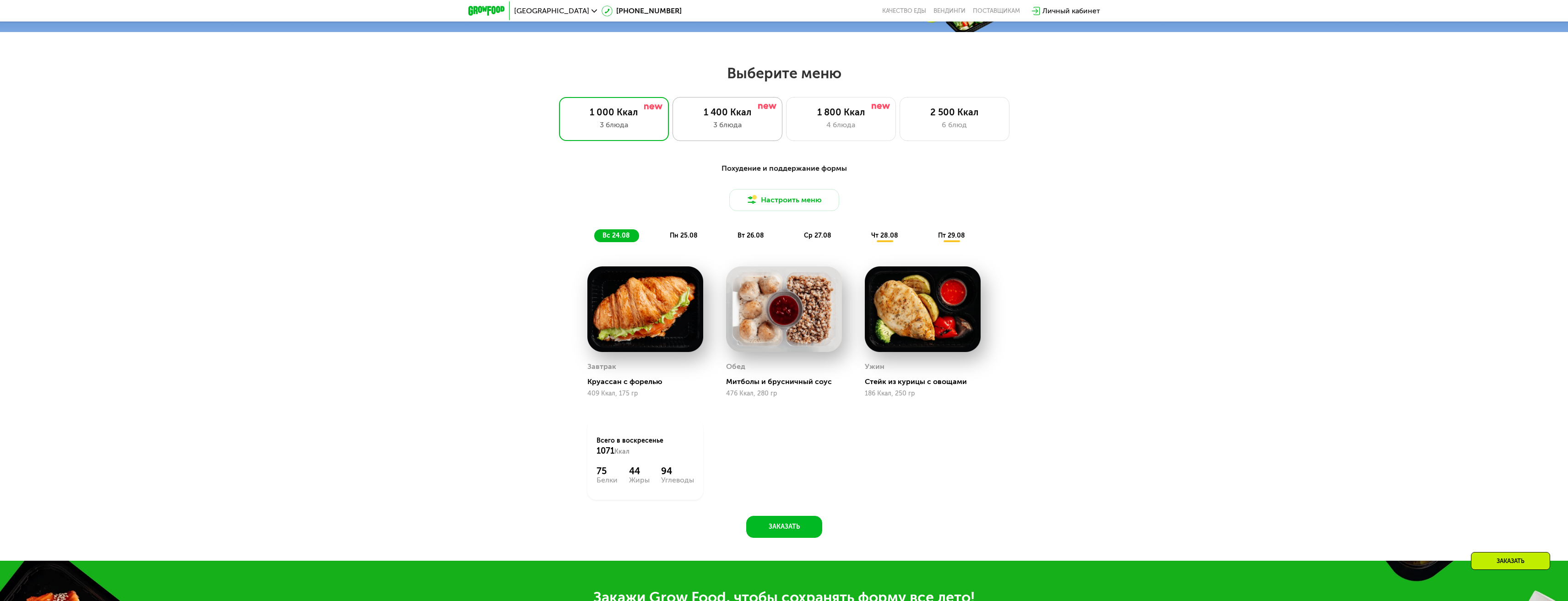
click at [745, 117] on div "1 400 Ккал" at bounding box center [727, 112] width 90 height 11
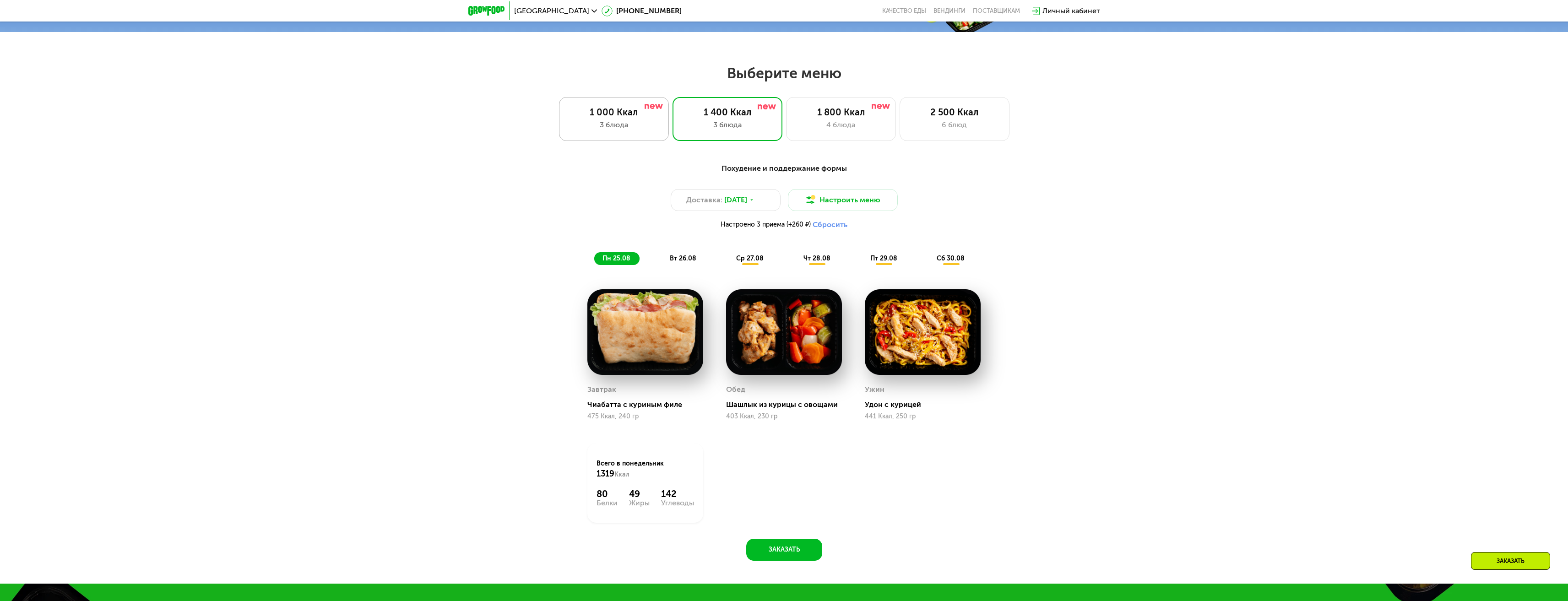
click at [644, 126] on div "3 блюда" at bounding box center [614, 125] width 90 height 11
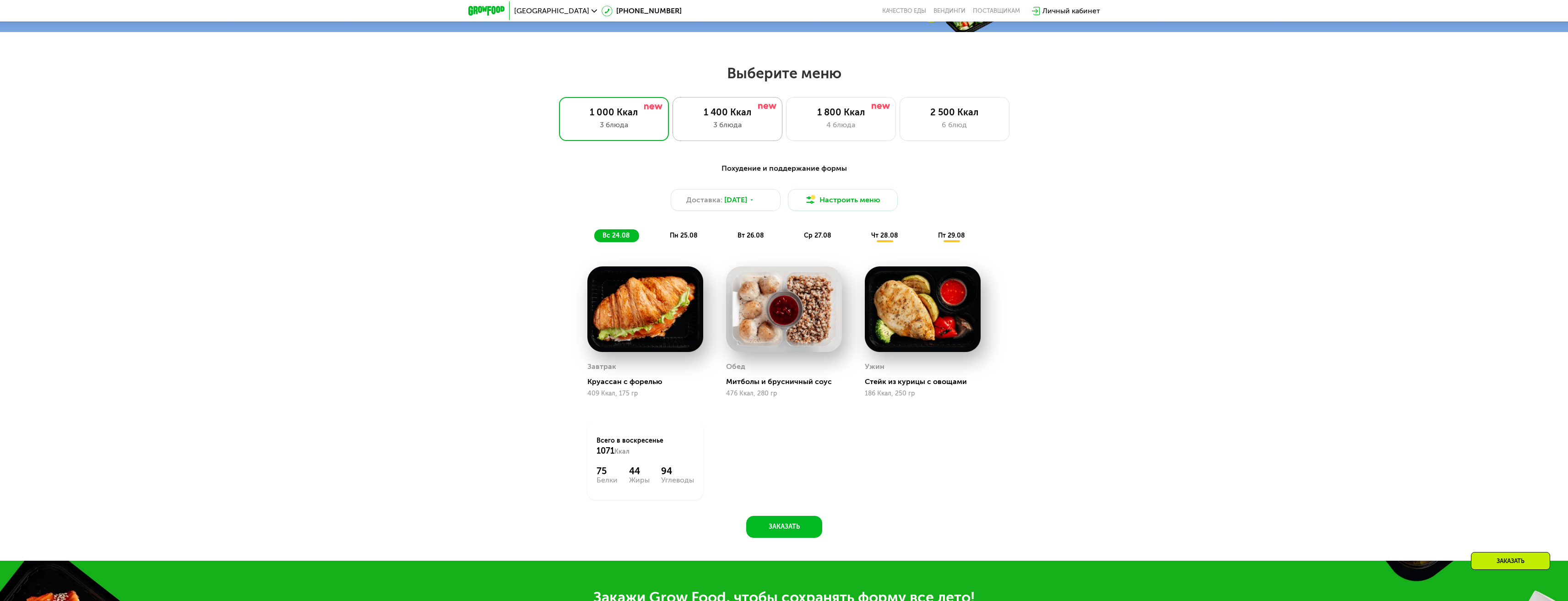
click at [732, 127] on div "3 блюда" at bounding box center [727, 125] width 90 height 11
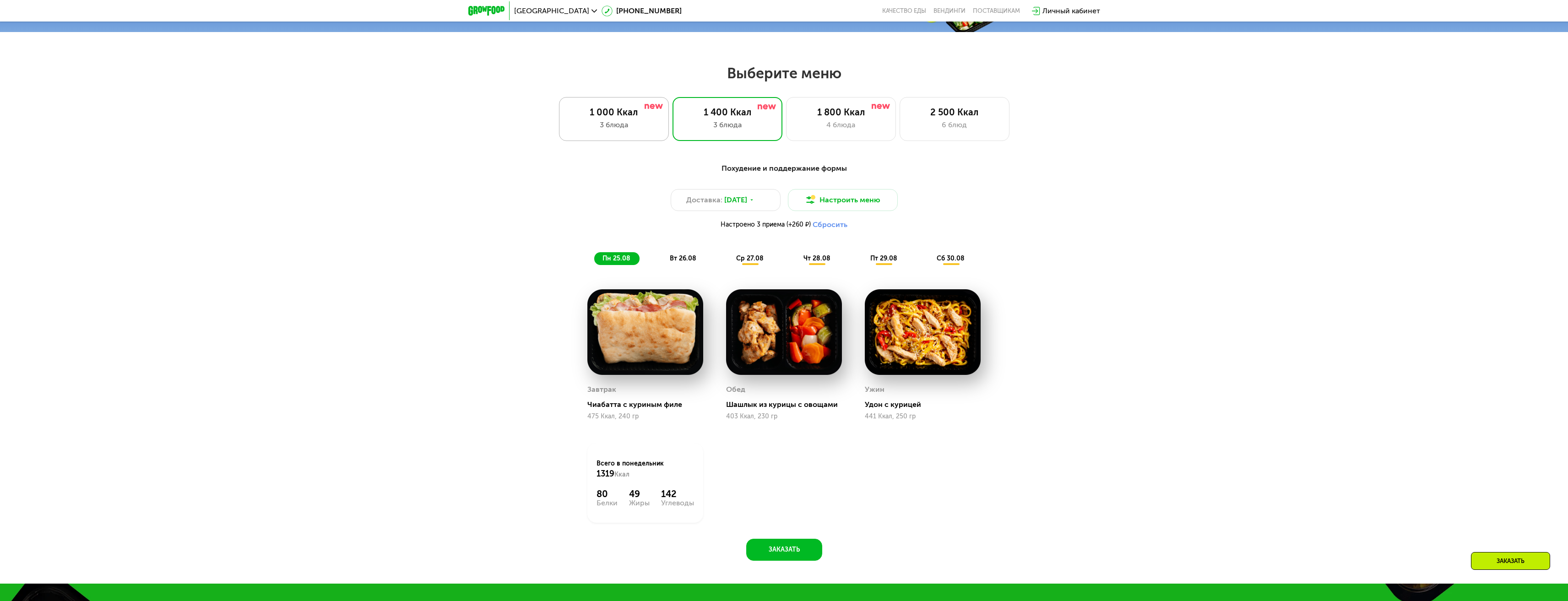
click at [617, 117] on div "1 000 Ккал" at bounding box center [614, 112] width 90 height 11
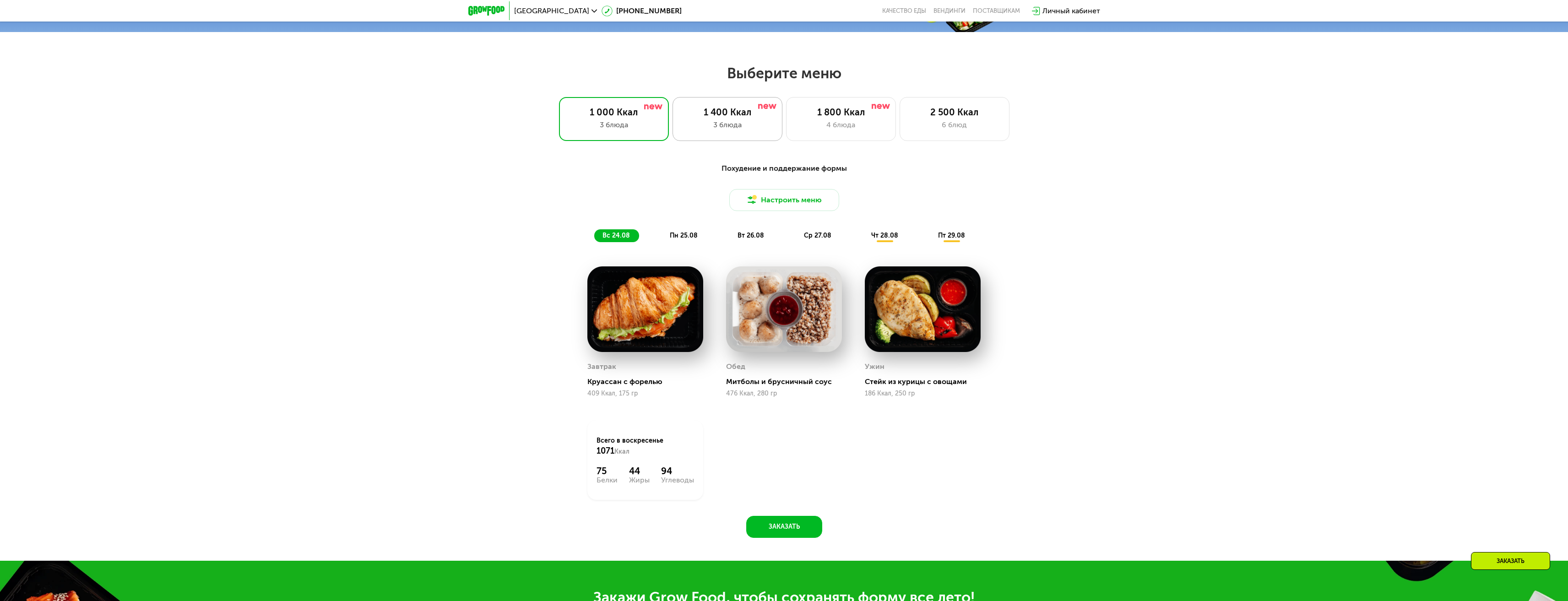
click at [740, 114] on div "1 400 Ккал" at bounding box center [727, 112] width 90 height 11
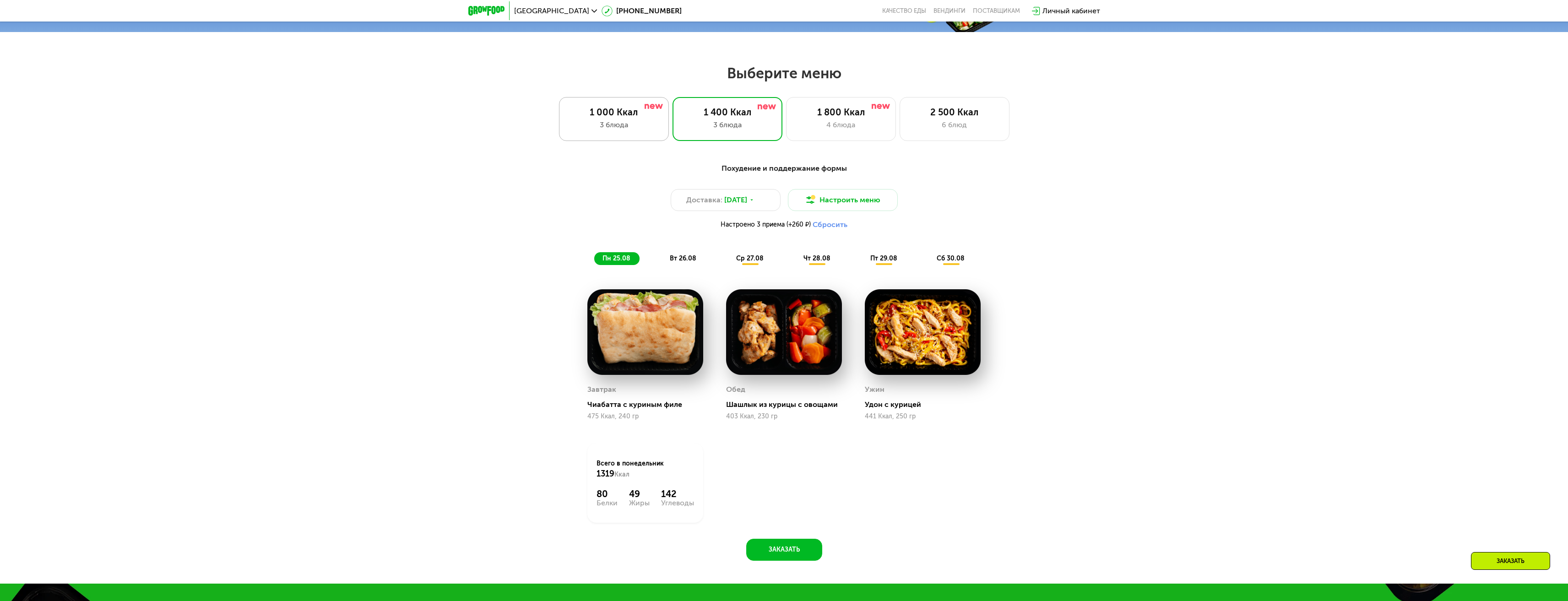
click at [630, 112] on div "1 000 Ккал" at bounding box center [614, 112] width 90 height 11
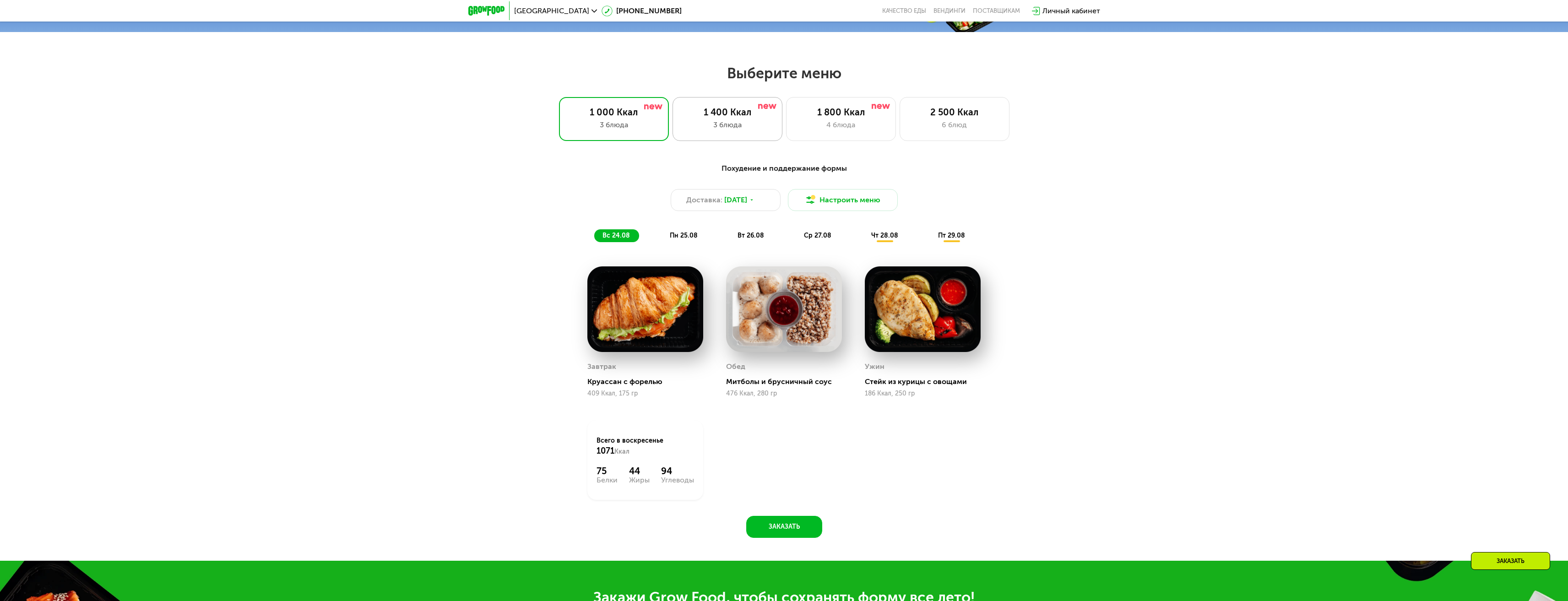
click at [743, 117] on div "1 400 Ккал" at bounding box center [727, 112] width 90 height 11
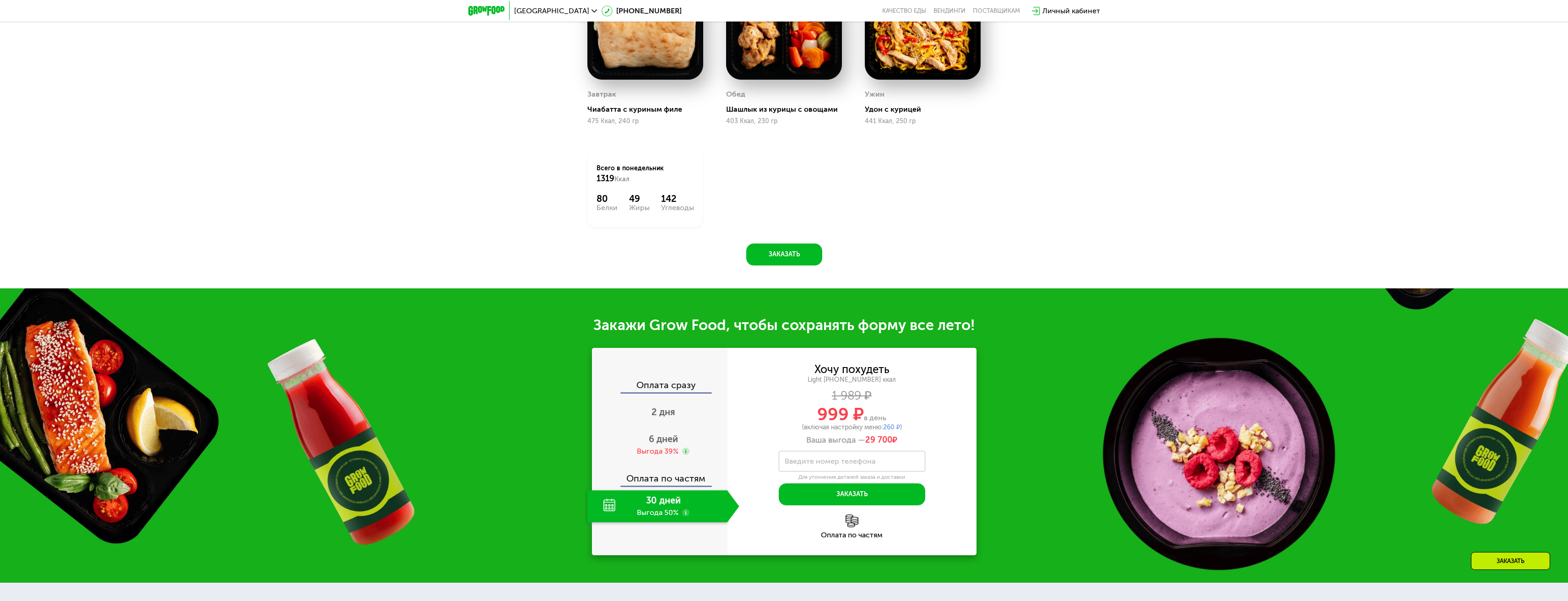
scroll to position [1235, 0]
